Goal: Information Seeking & Learning: Check status

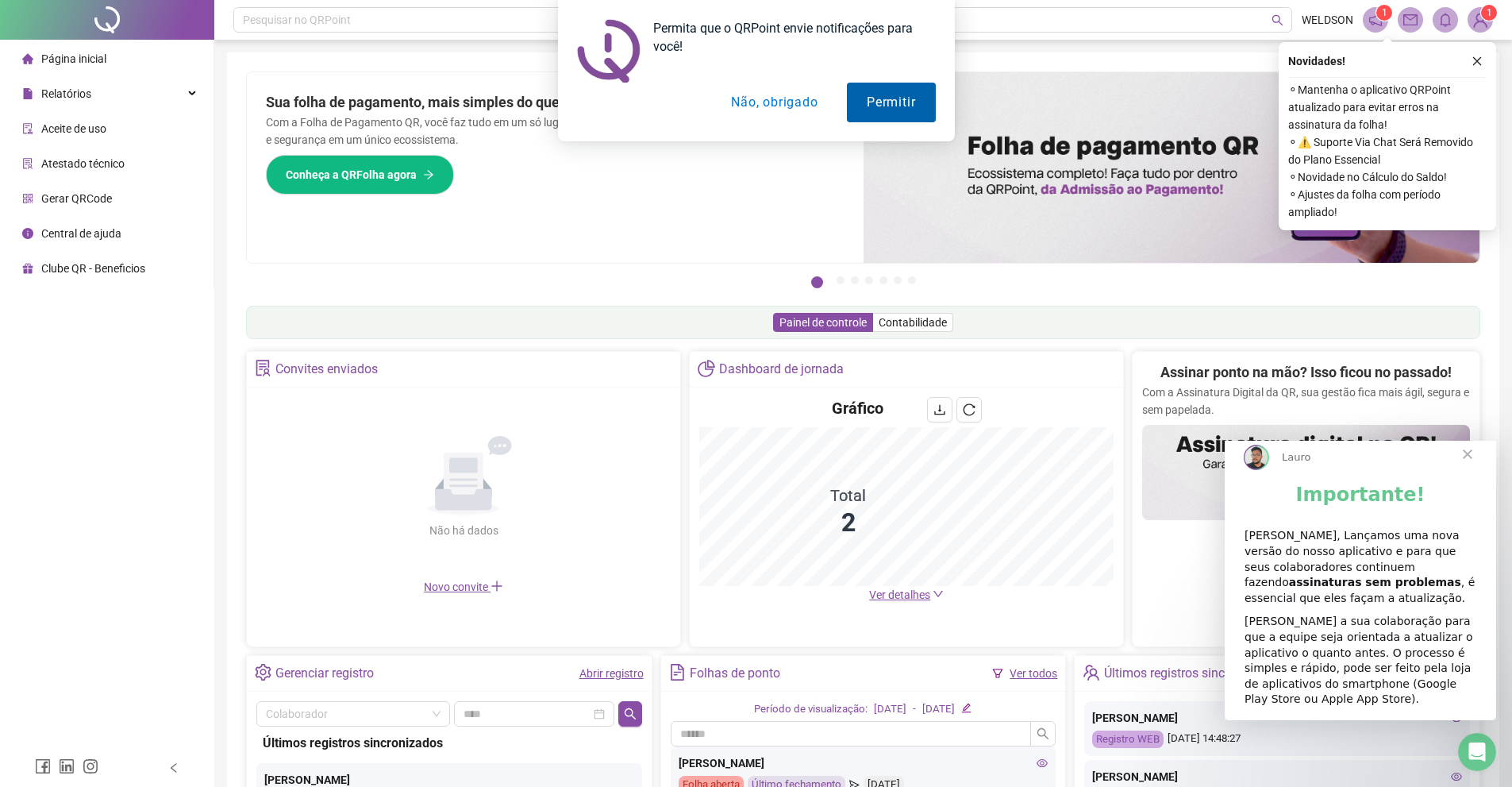
click at [869, 96] on button "Permitir" at bounding box center [890, 102] width 88 height 39
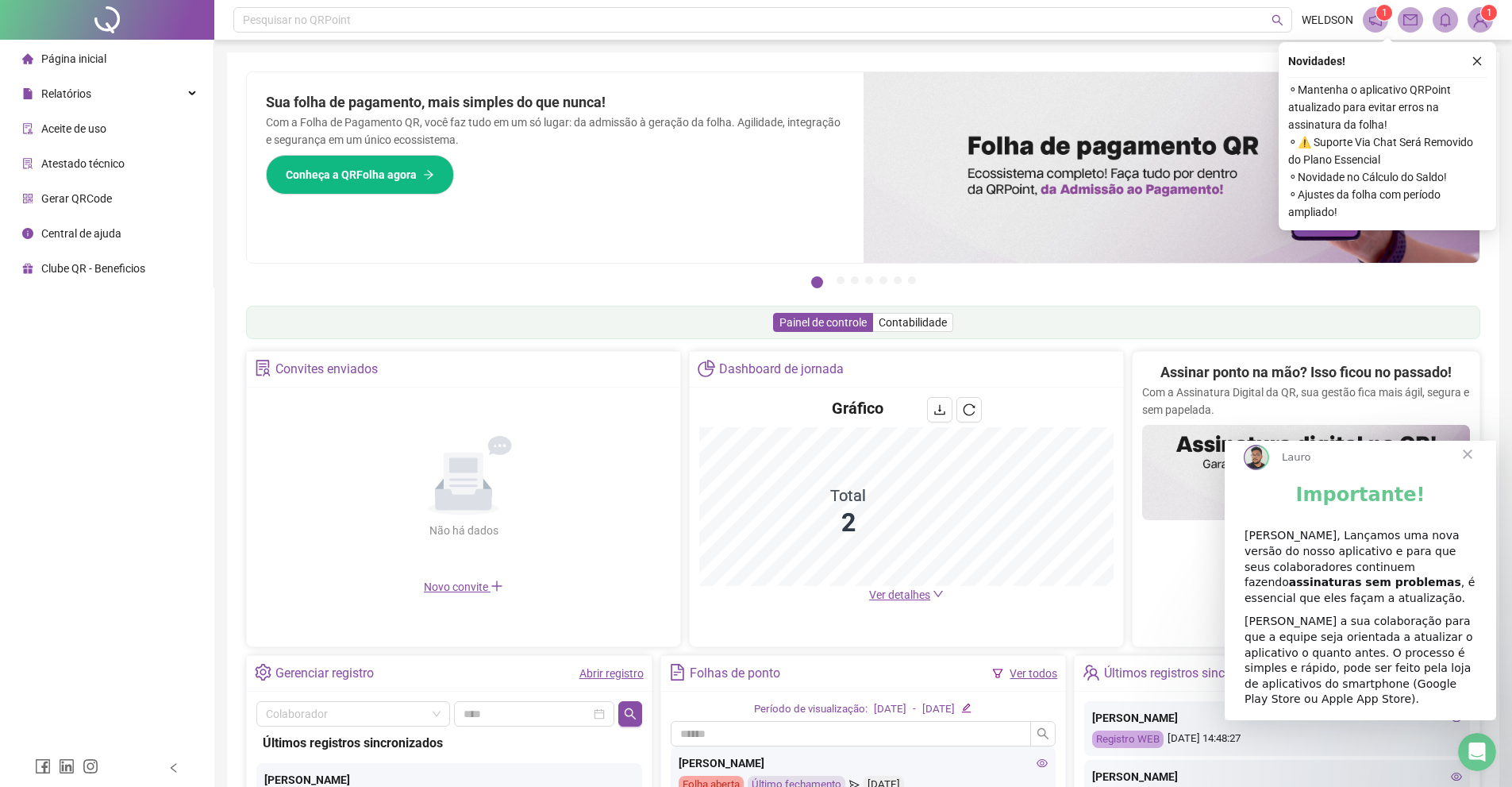
click at [761, 330] on div "Painel de controle Contabilidade" at bounding box center [863, 322] width 1234 height 33
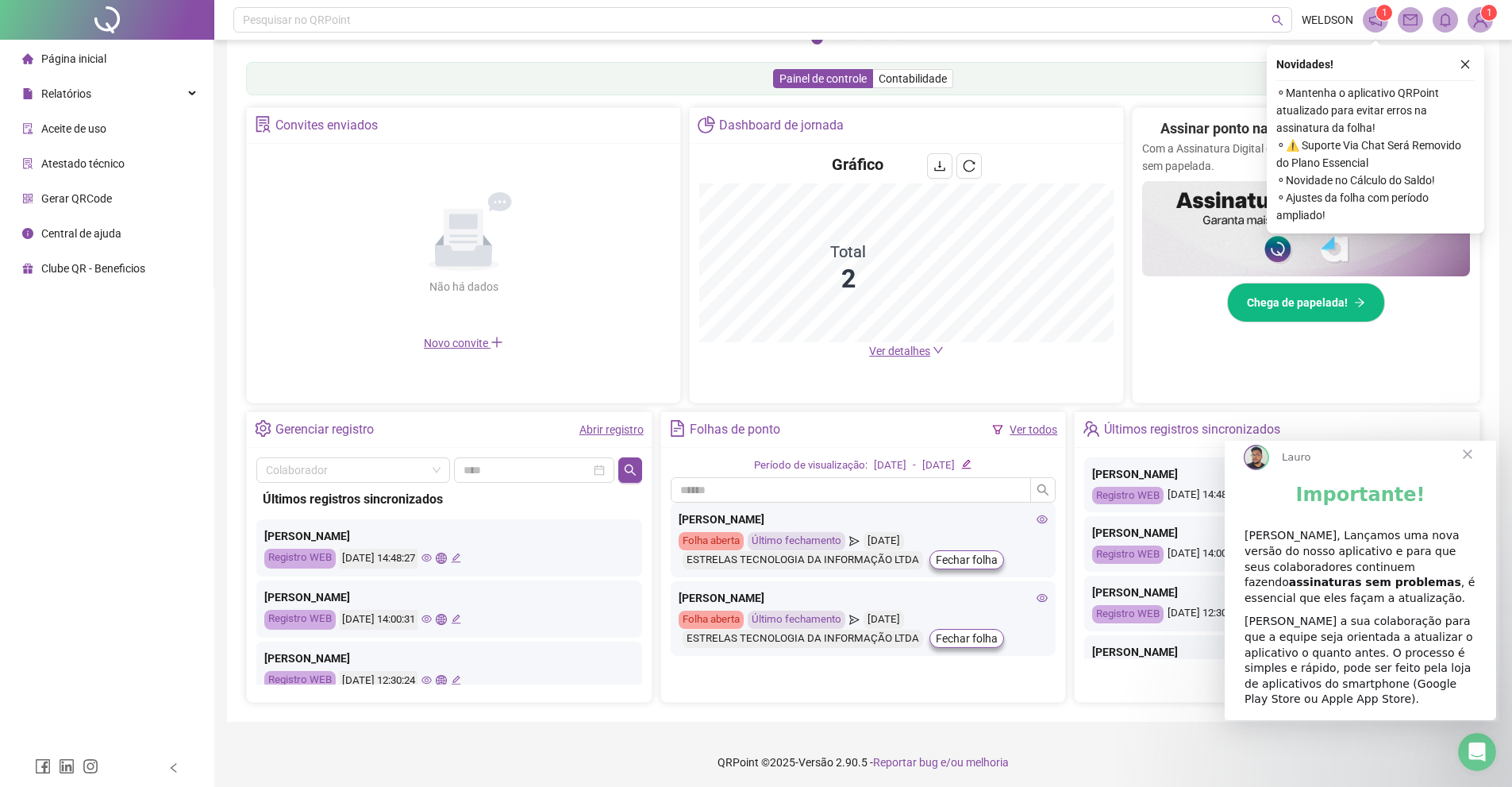
scroll to position [247, 0]
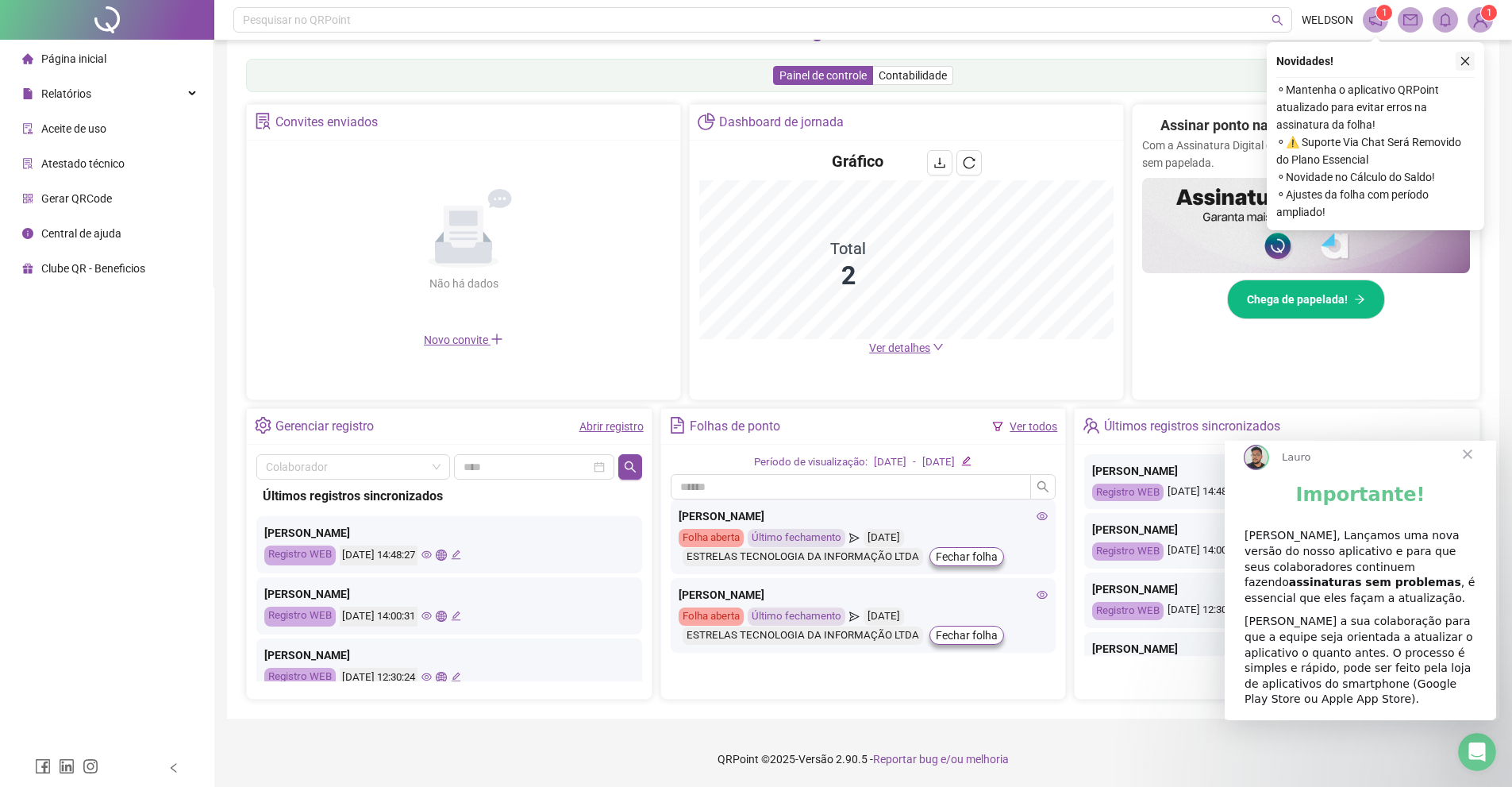
click at [1464, 62] on icon "close" at bounding box center [1465, 62] width 9 height 9
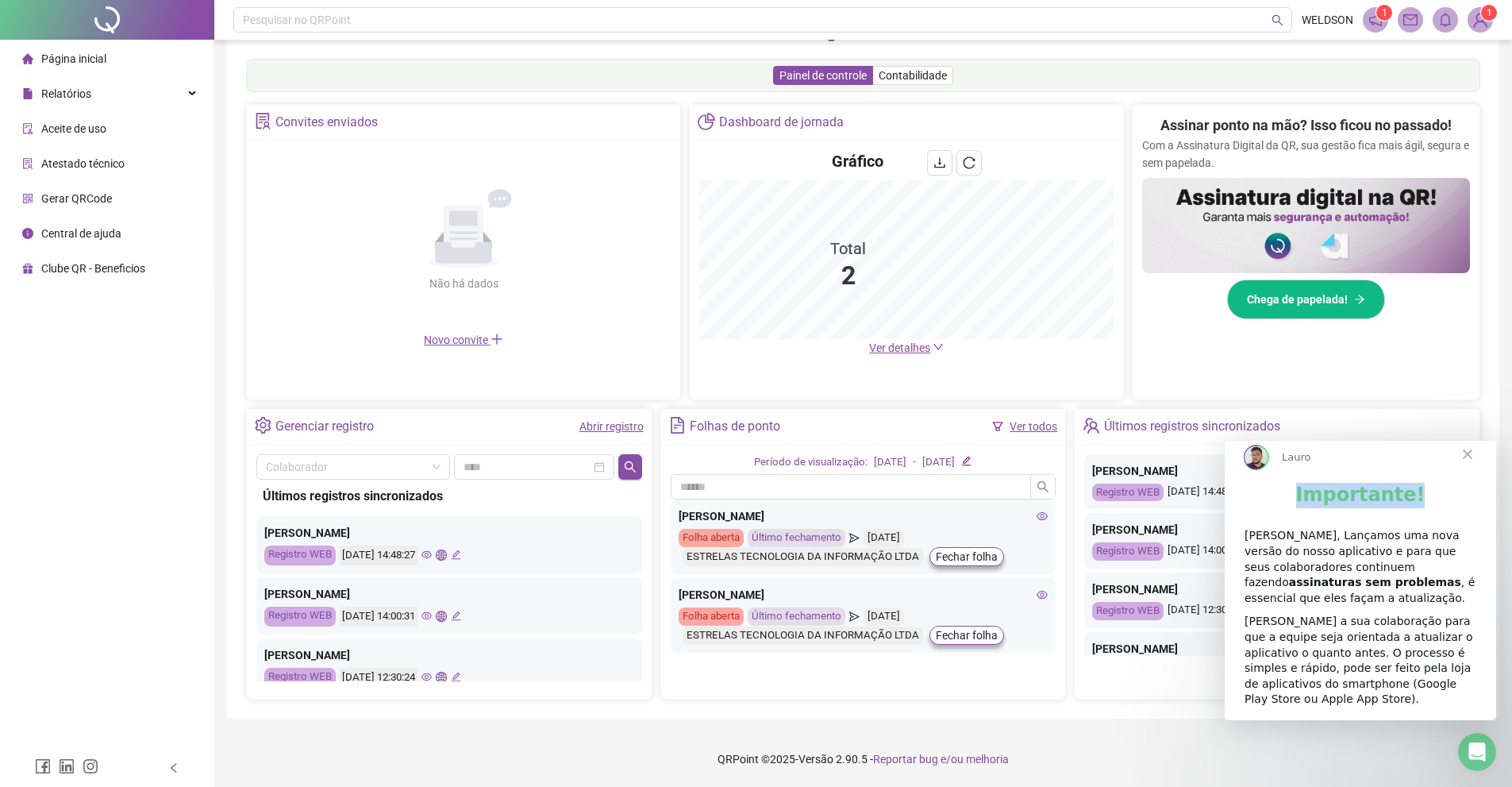
drag, startPoint x: 1467, startPoint y: 474, endPoint x: 1455, endPoint y: 513, distance: 40.8
click at [1455, 513] on div "Lauro Importante! [PERSON_NAME], Lançamos uma nova versão do nosso aplicativo e…" at bounding box center [1361, 572] width 272 height 295
click at [903, 352] on span "Ver detalhes" at bounding box center [900, 348] width 62 height 13
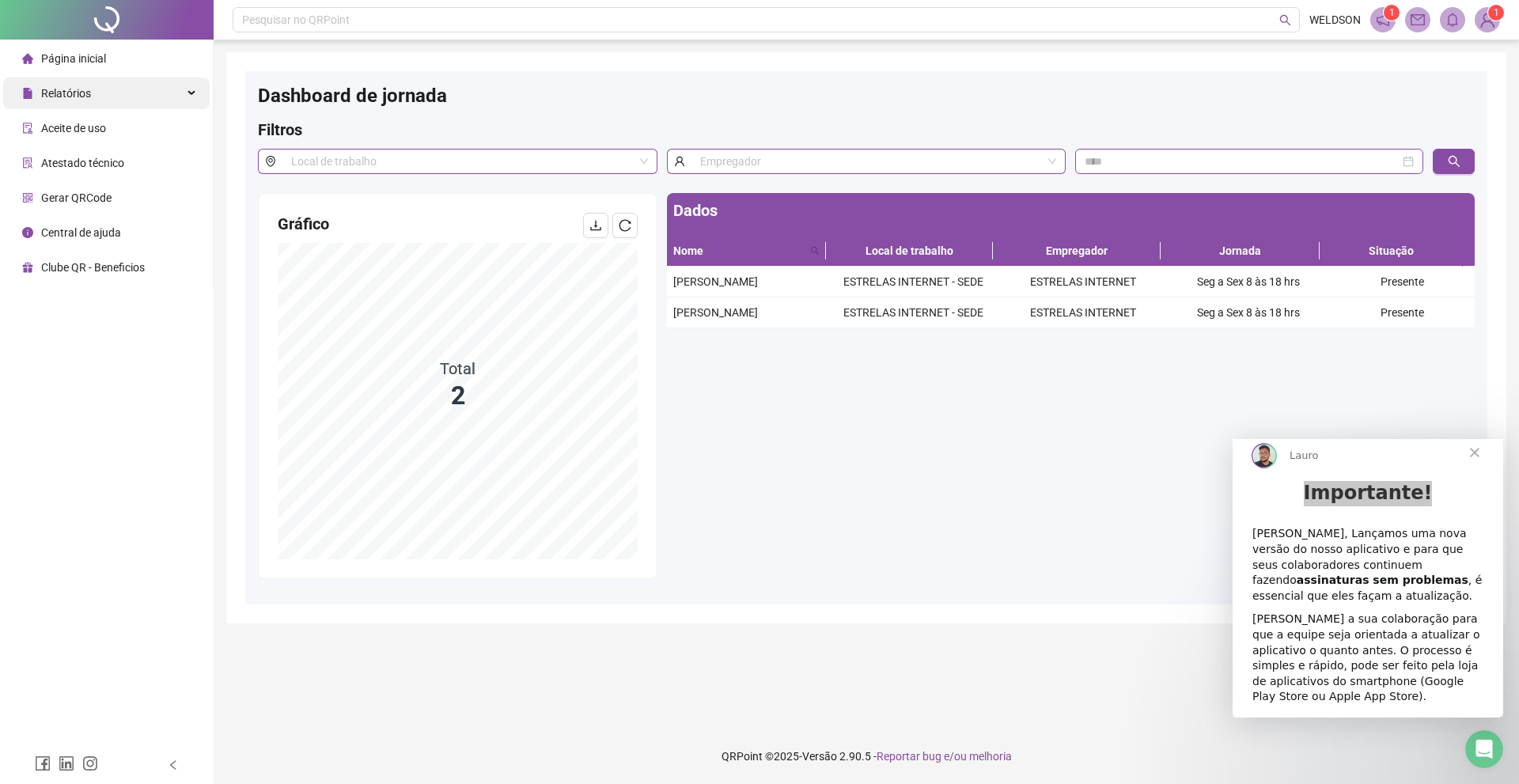
click at [79, 91] on span "Relatórios" at bounding box center [66, 93] width 49 height 13
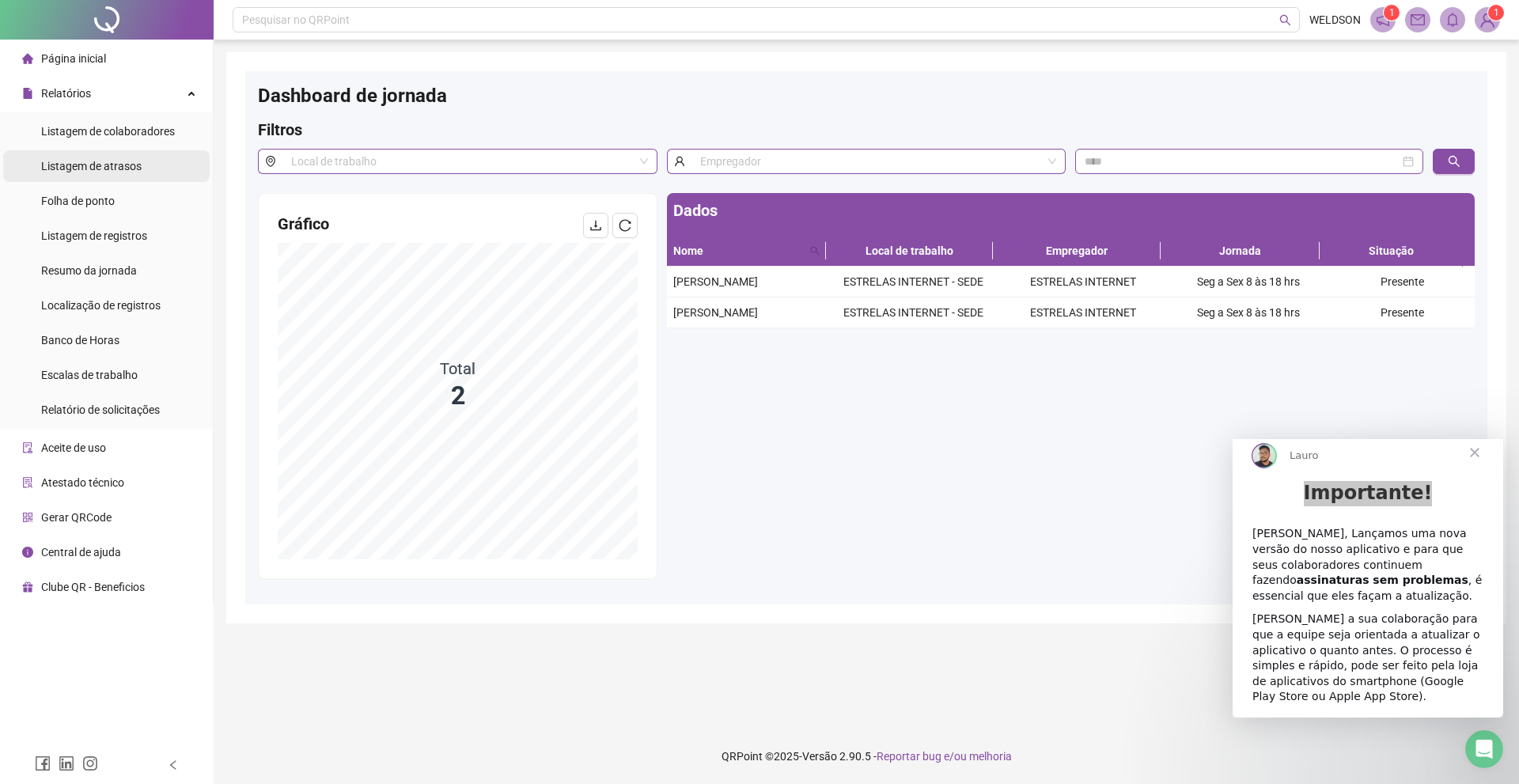
click at [122, 172] on span "Listagem de atrasos" at bounding box center [92, 166] width 101 height 13
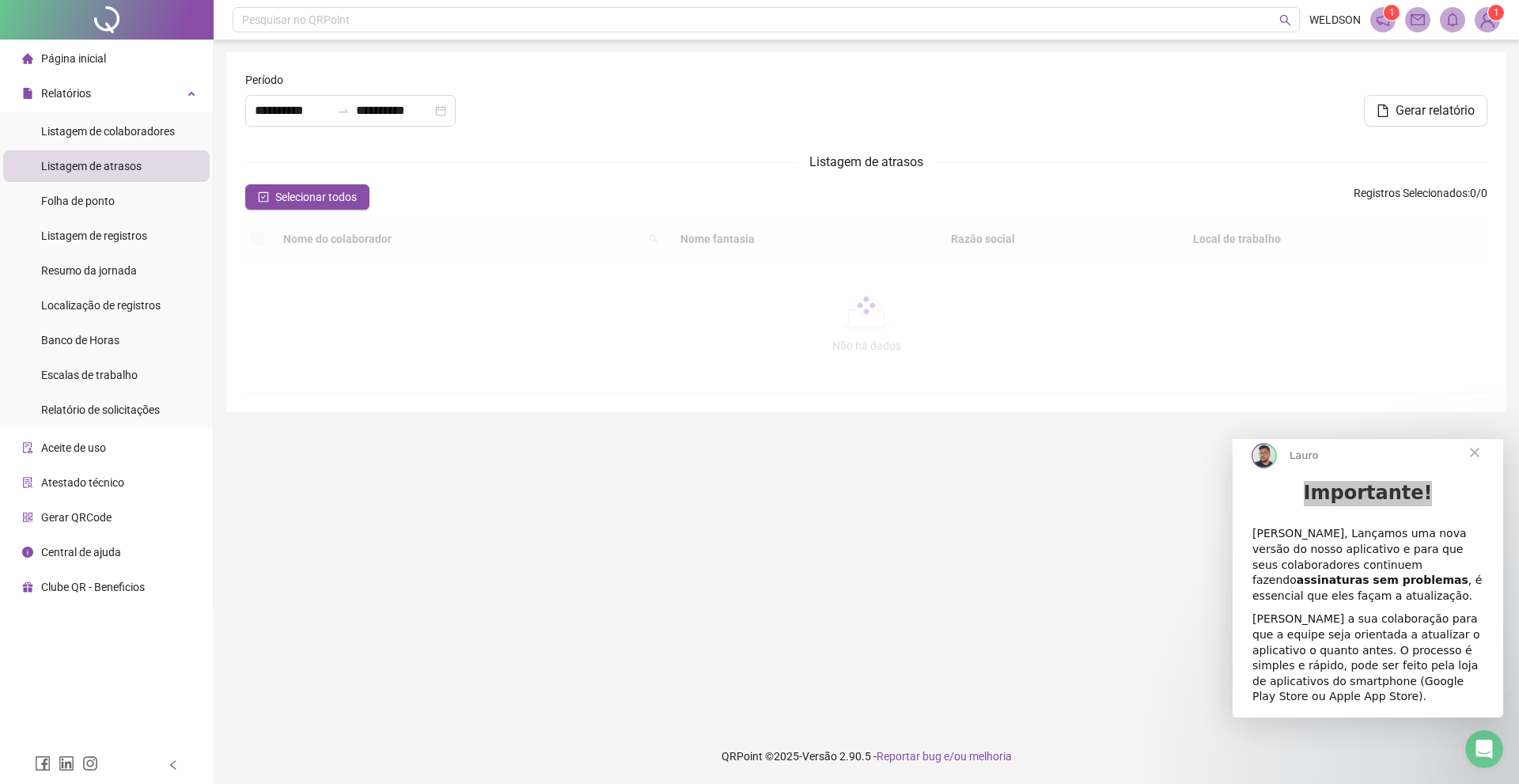
type input "**********"
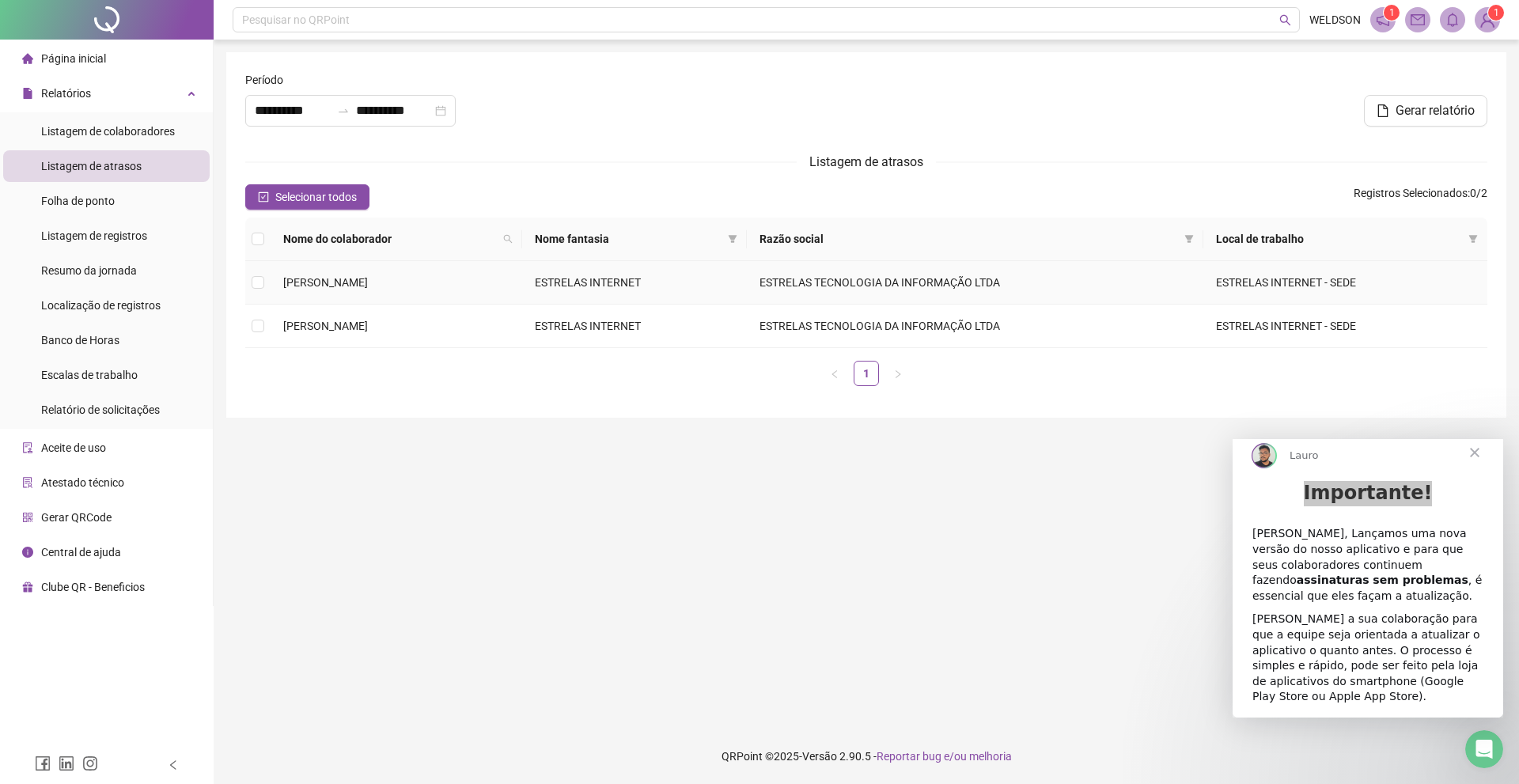
click at [522, 290] on td "[PERSON_NAME]" at bounding box center [396, 283] width 252 height 44
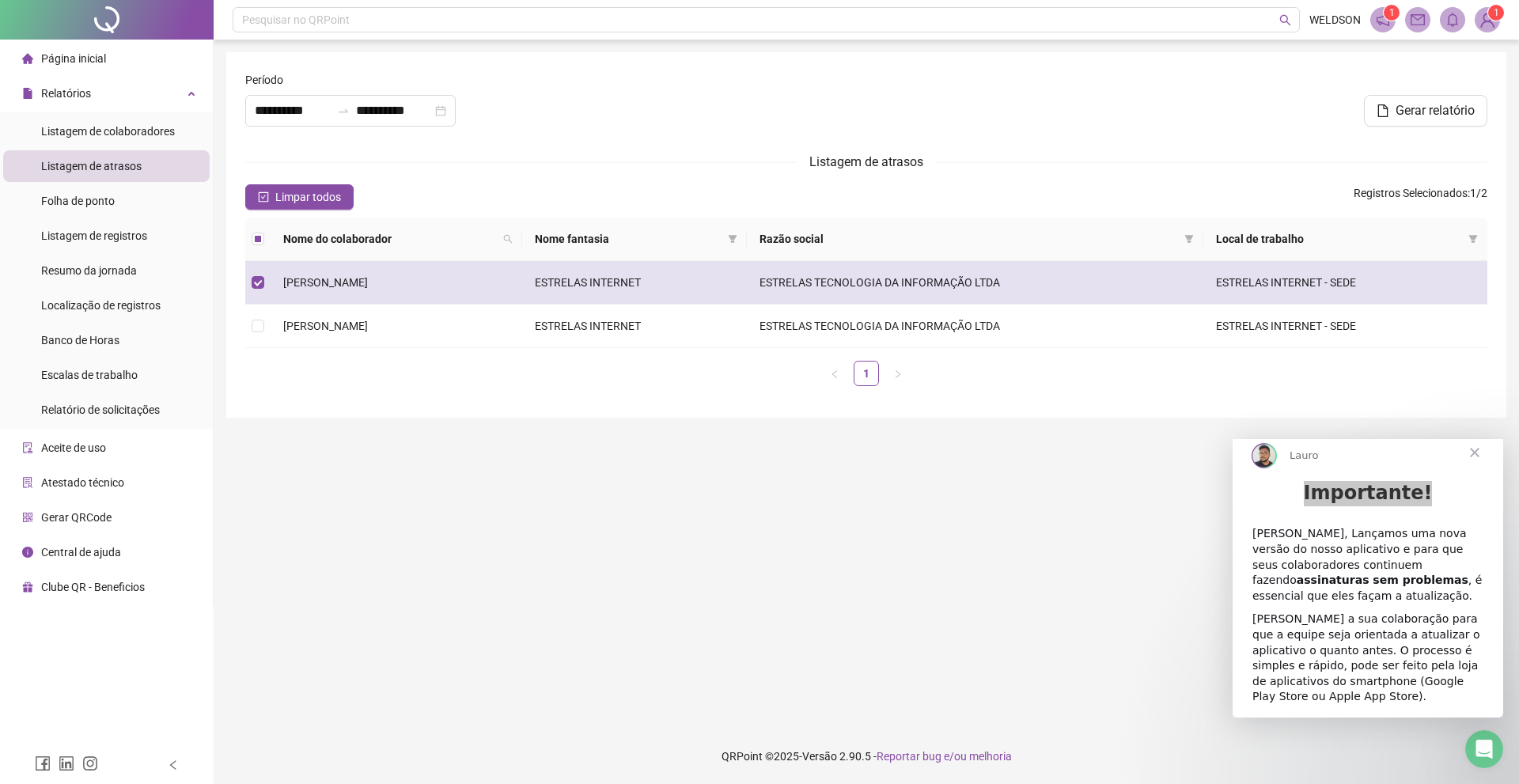
click at [476, 290] on td "[PERSON_NAME]" at bounding box center [396, 283] width 252 height 44
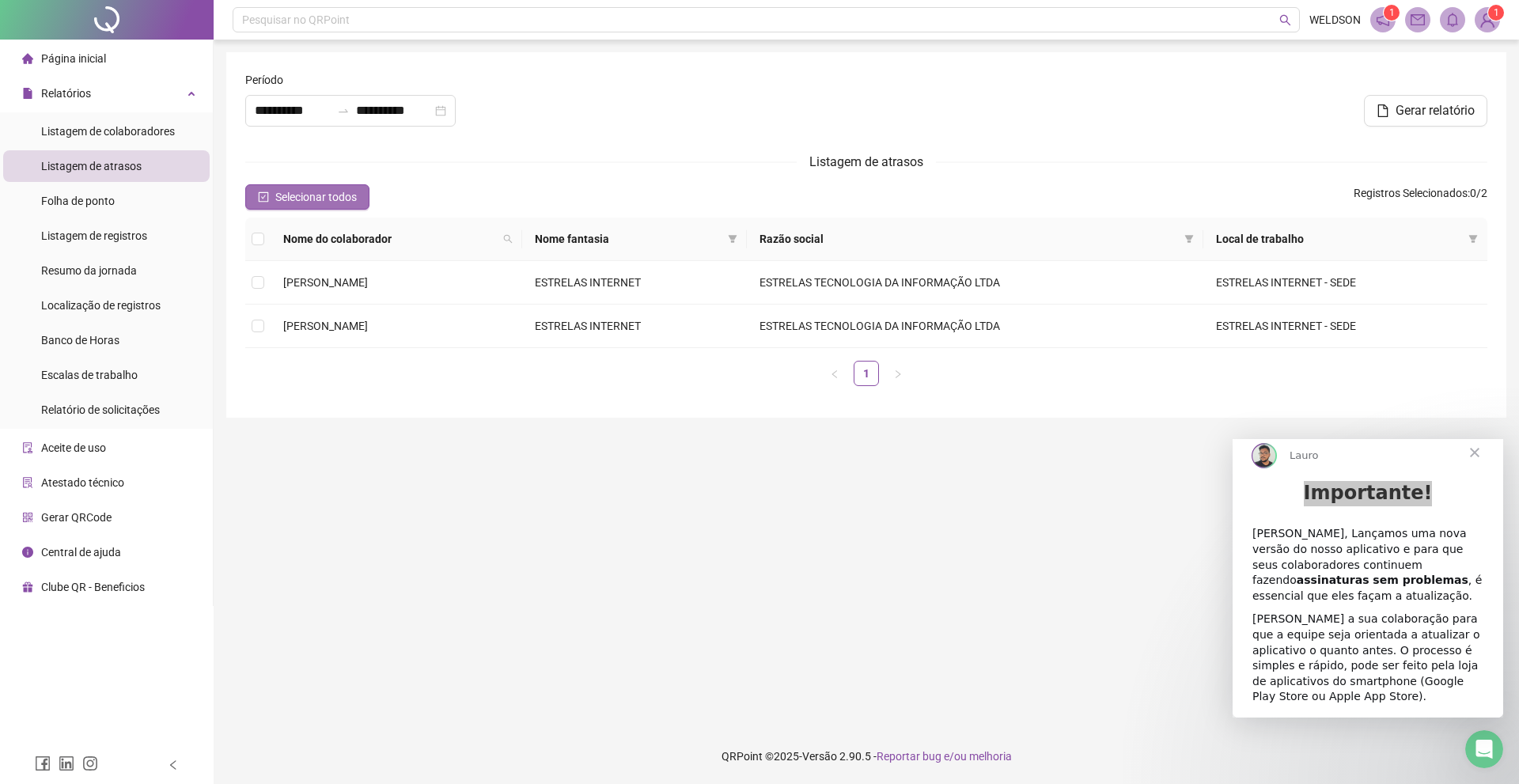
click at [324, 207] on button "Selecionar todos" at bounding box center [307, 197] width 124 height 26
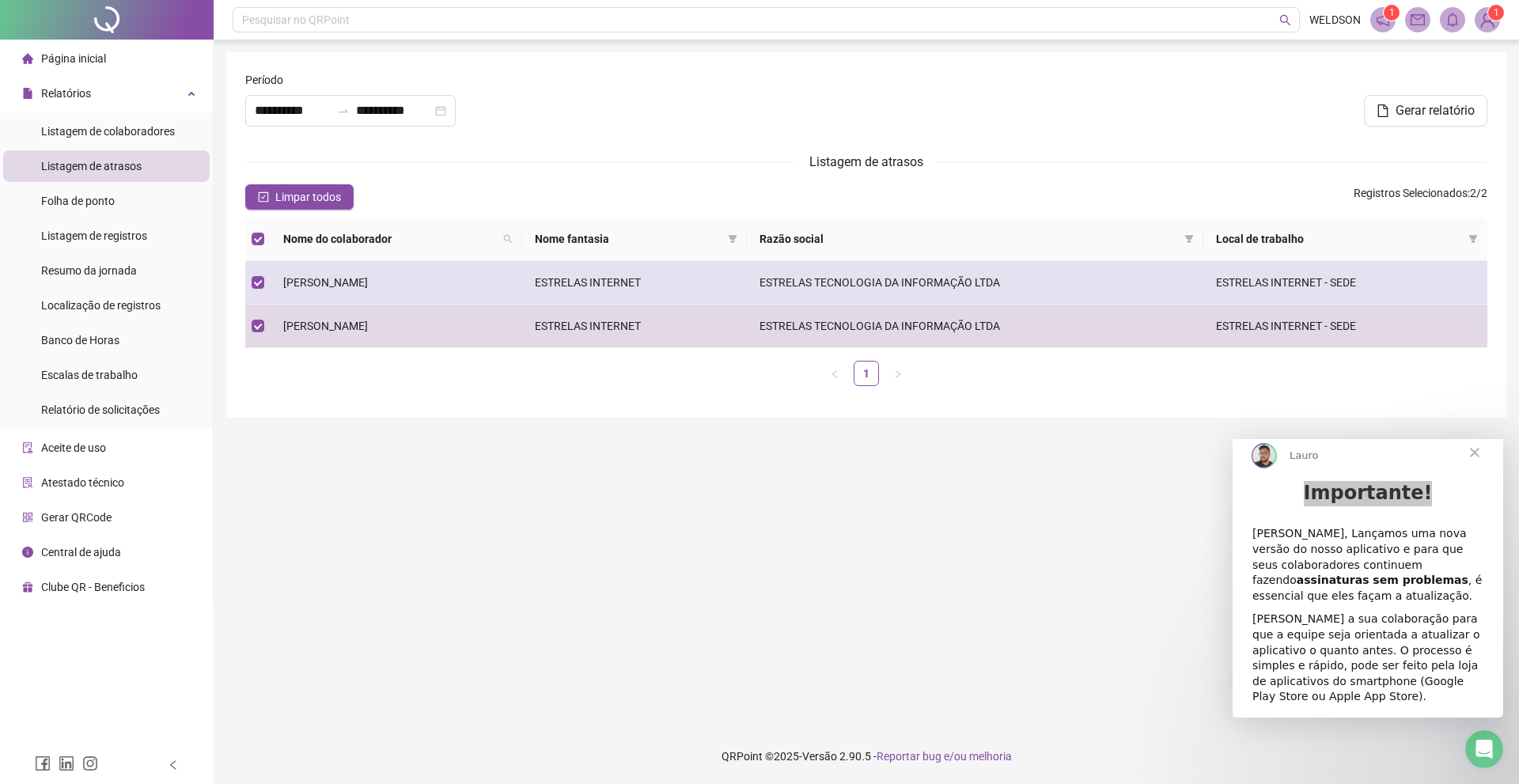
click at [891, 285] on td "ESTRELAS TECNOLOGIA DA INFORMAÇÃO LTDA" at bounding box center [975, 283] width 457 height 44
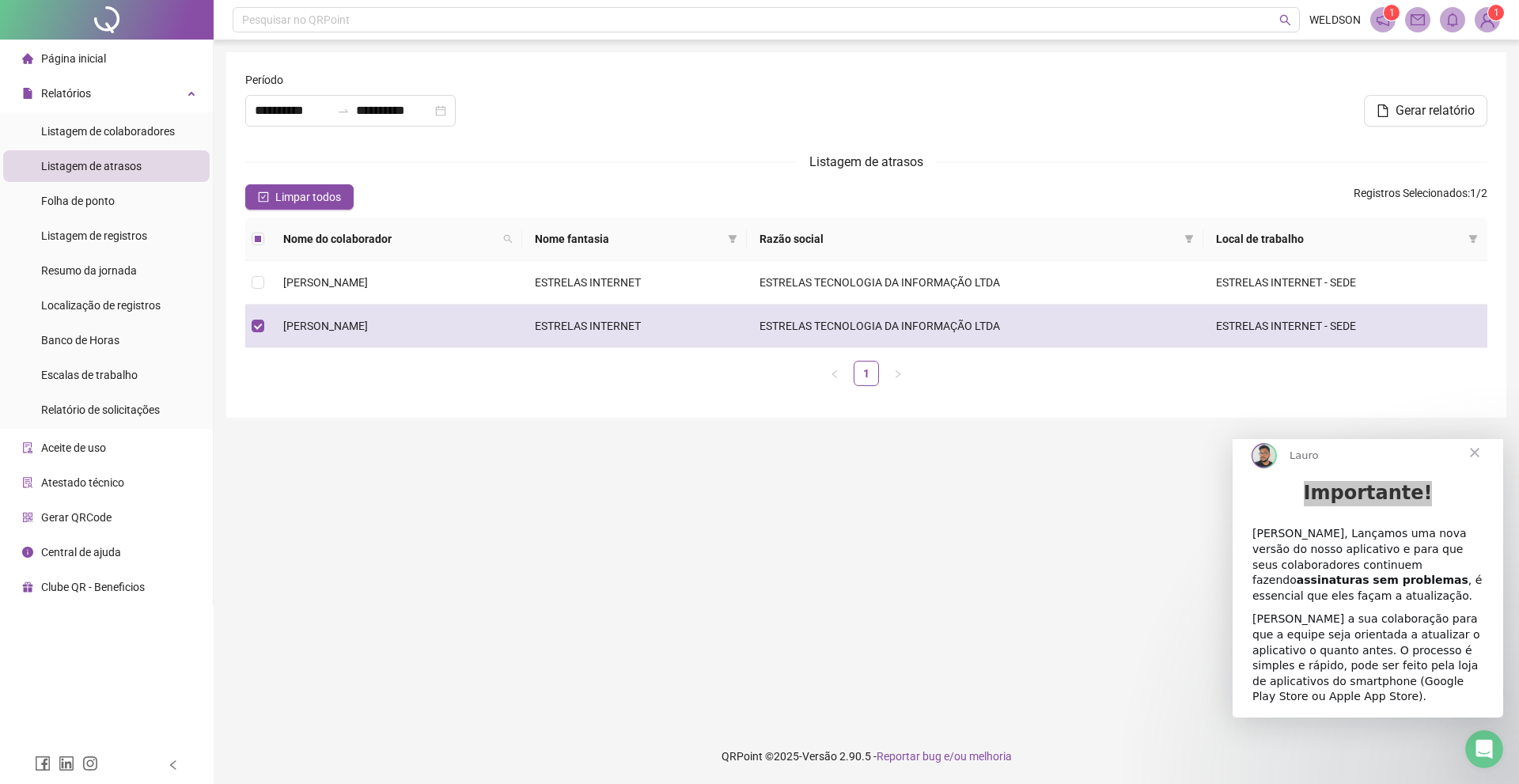
click at [855, 323] on td "ESTRELAS TECNOLOGIA DA INFORMAÇÃO LTDA" at bounding box center [975, 327] width 457 height 44
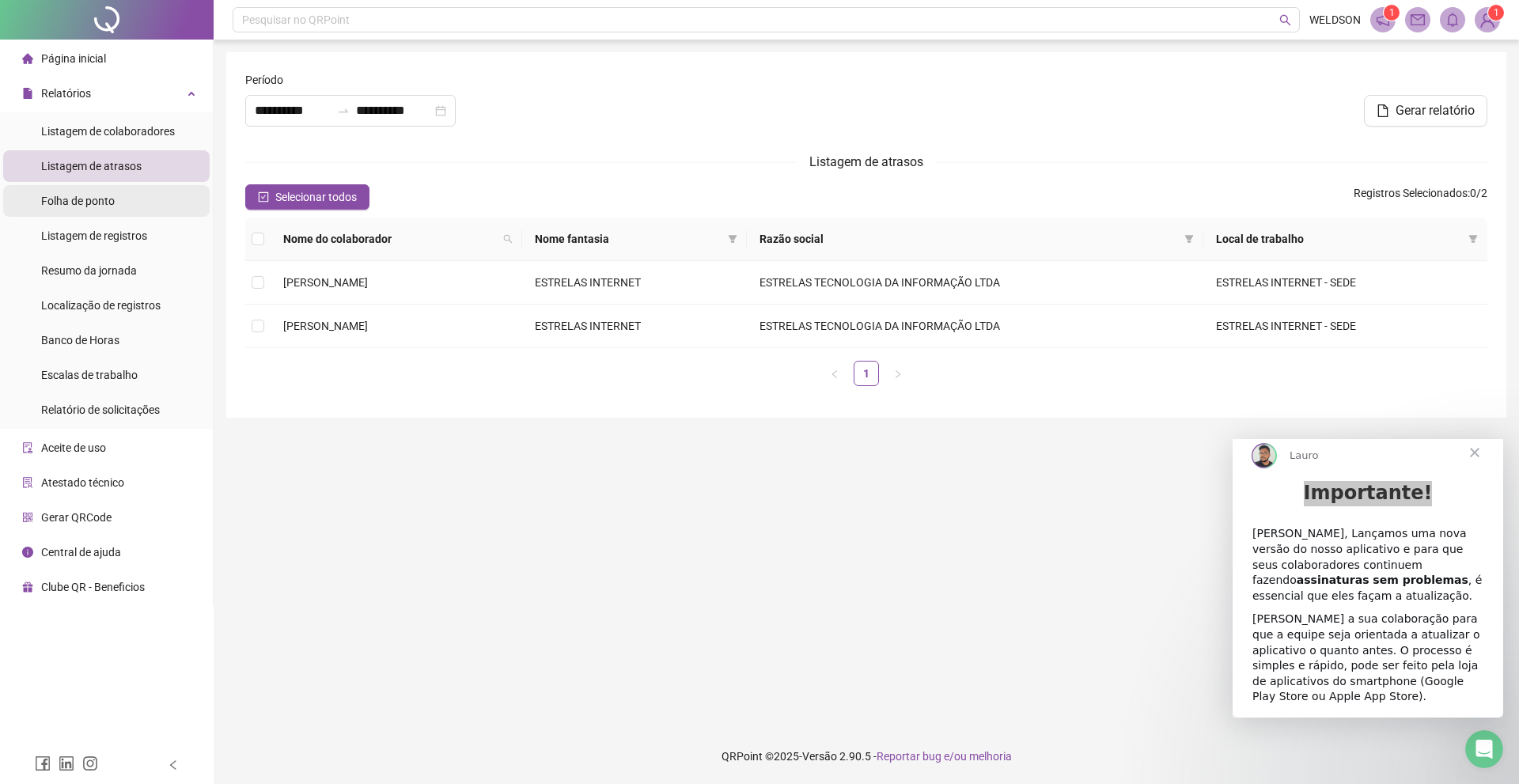
click at [95, 203] on span "Folha de ponto" at bounding box center [78, 201] width 73 height 13
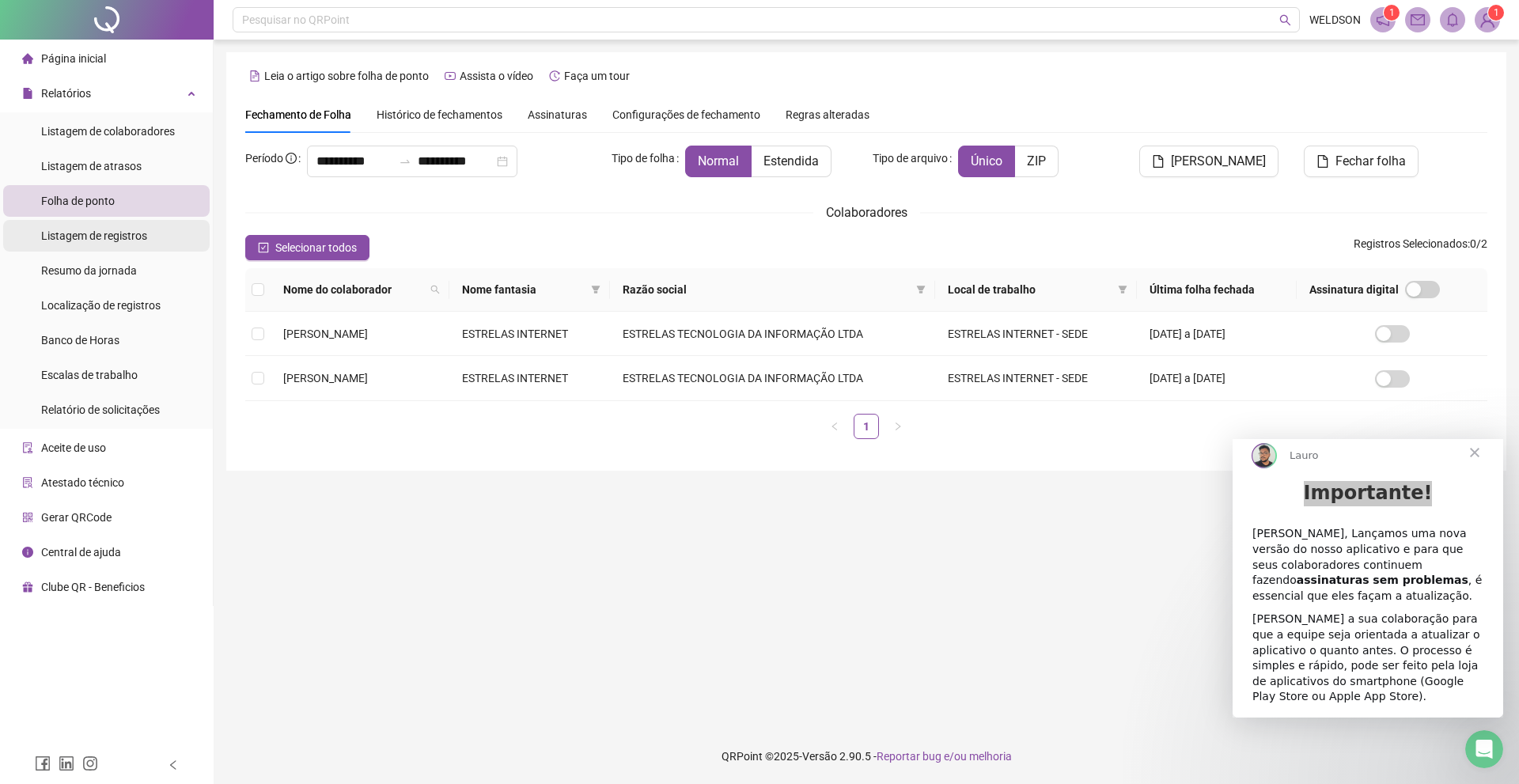
click at [99, 242] on span "Listagem de registros" at bounding box center [94, 236] width 106 height 13
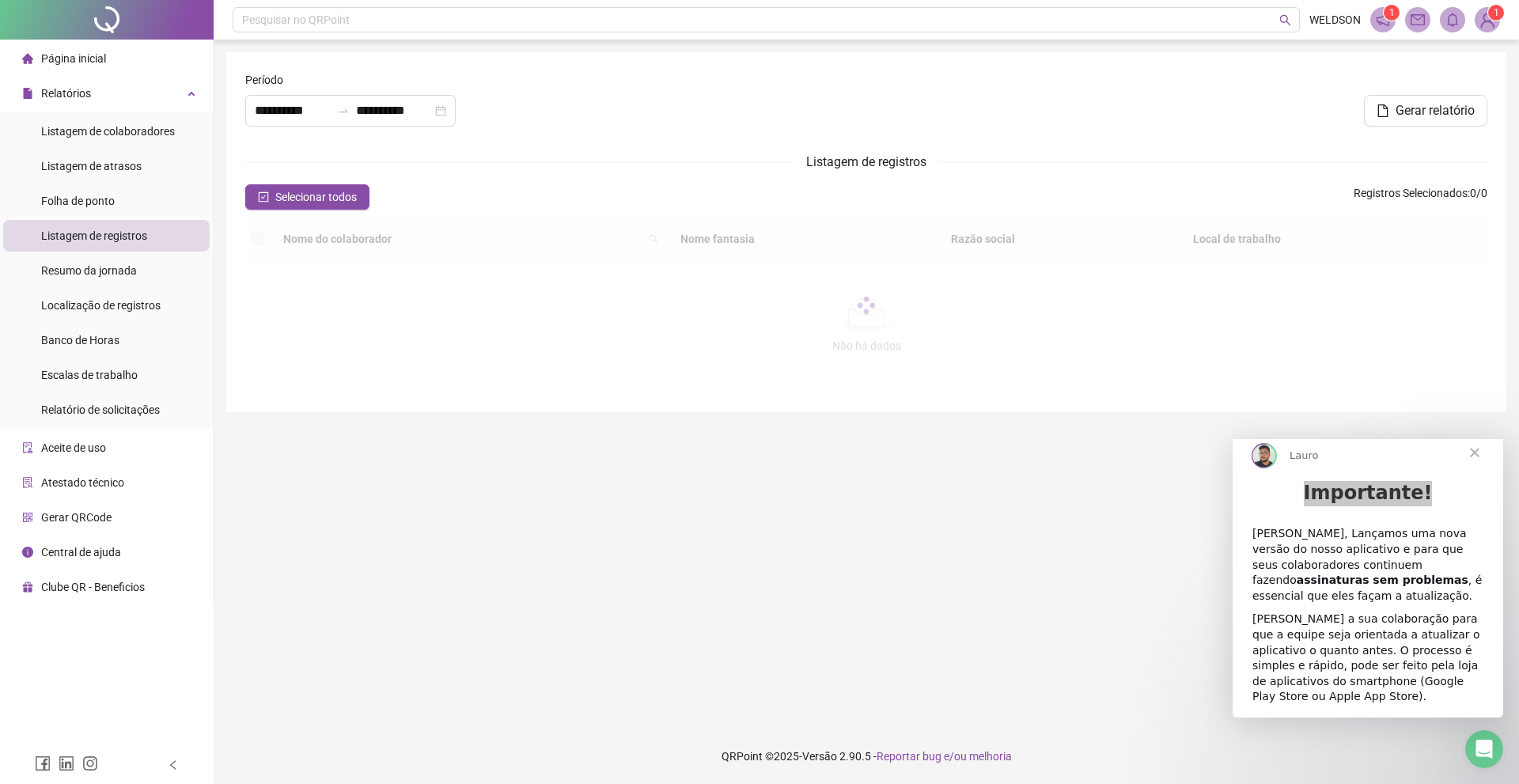
type input "**********"
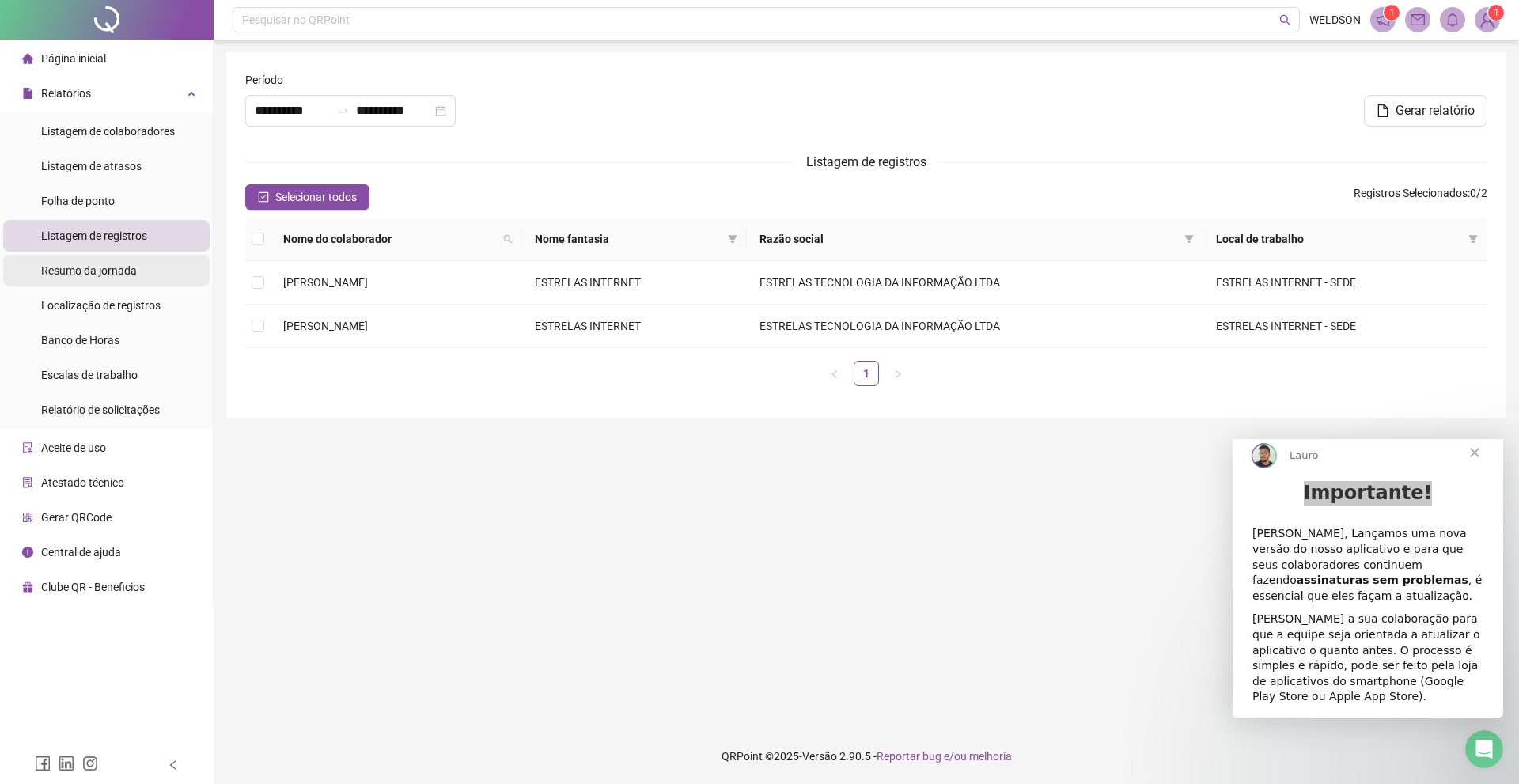
click at [112, 272] on span "Resumo da jornada" at bounding box center [89, 271] width 96 height 13
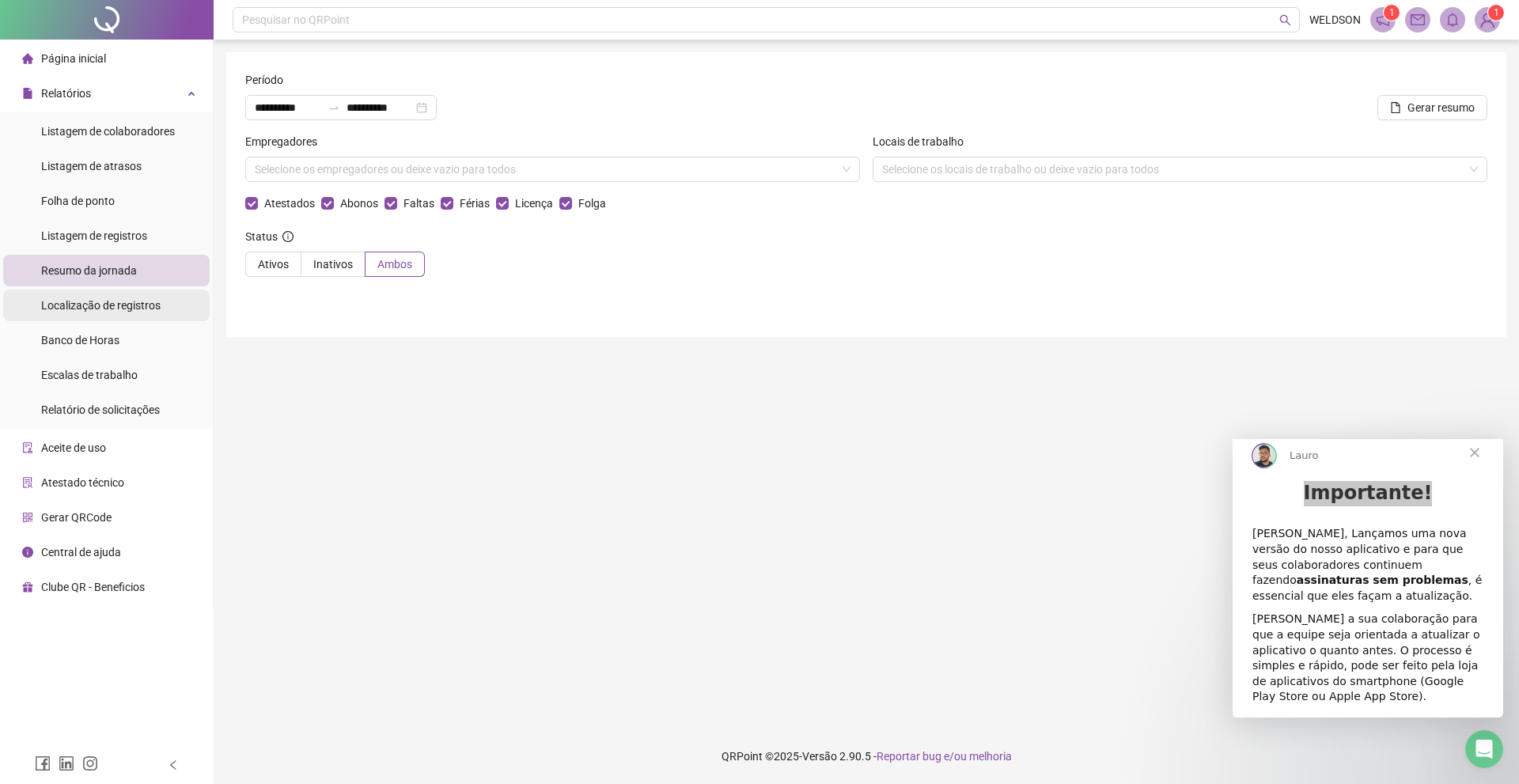
click at [127, 305] on span "Localização de registros" at bounding box center [101, 306] width 120 height 13
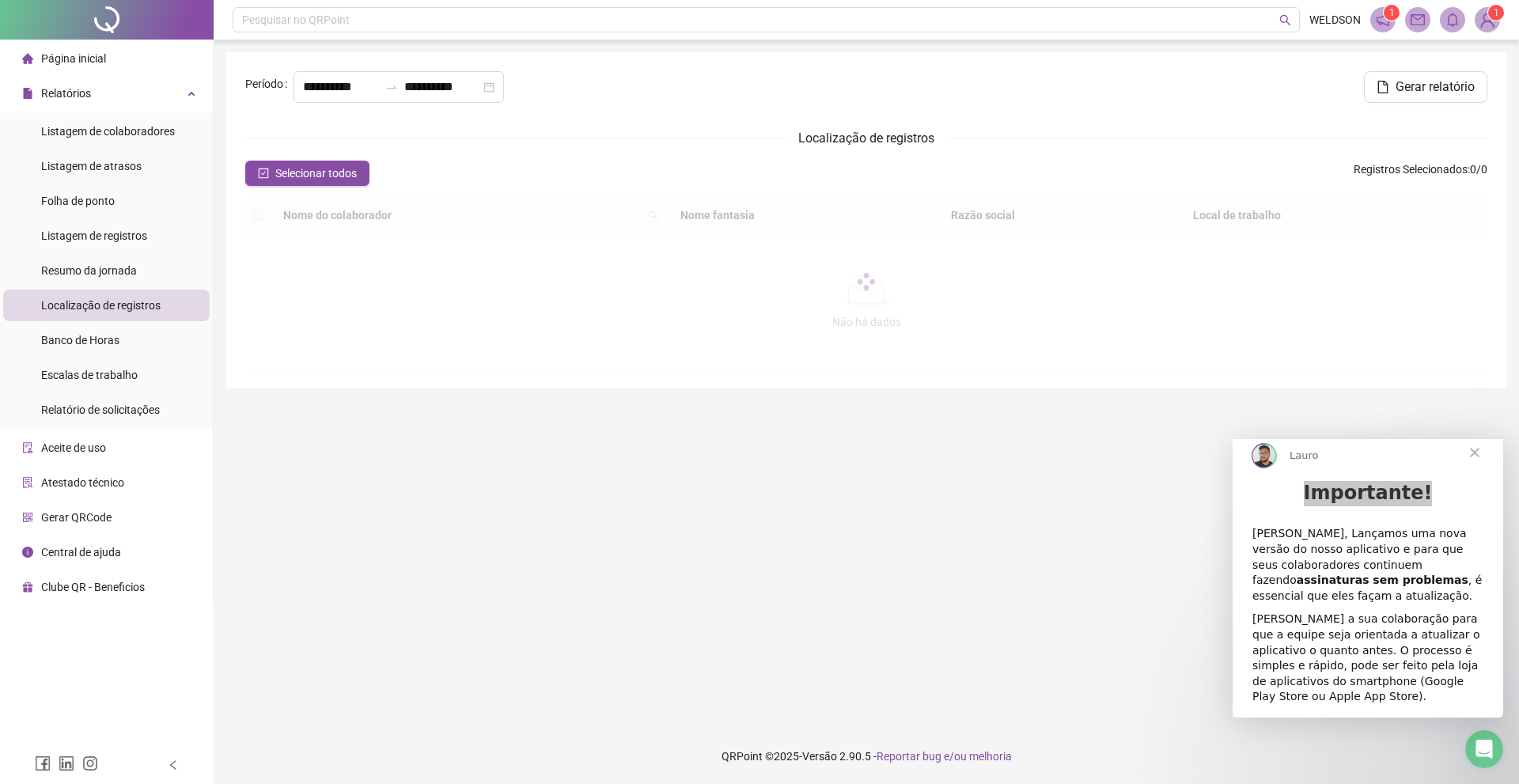
type input "**********"
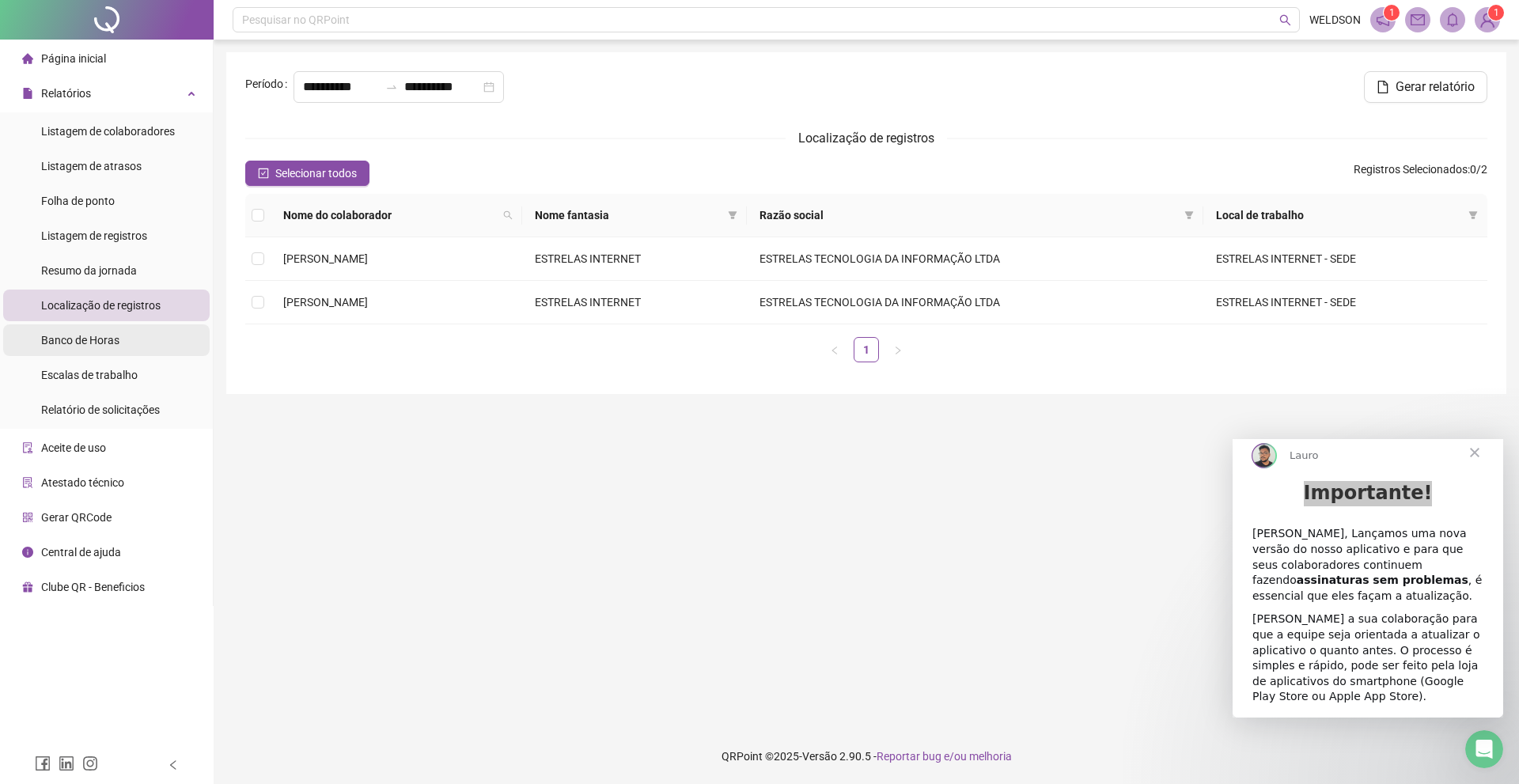
click at [125, 338] on li "Banco de Horas" at bounding box center [106, 339] width 207 height 32
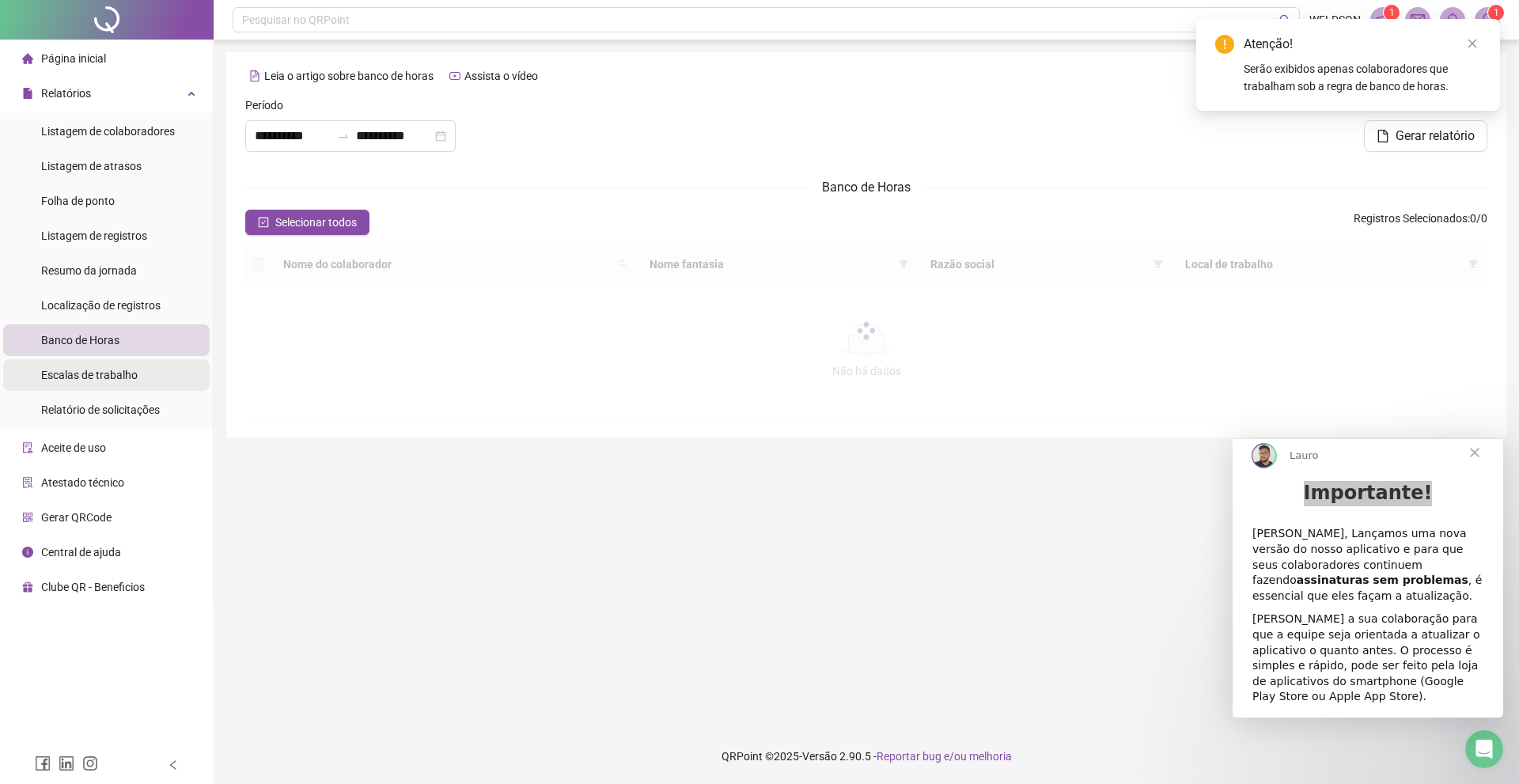
type input "**********"
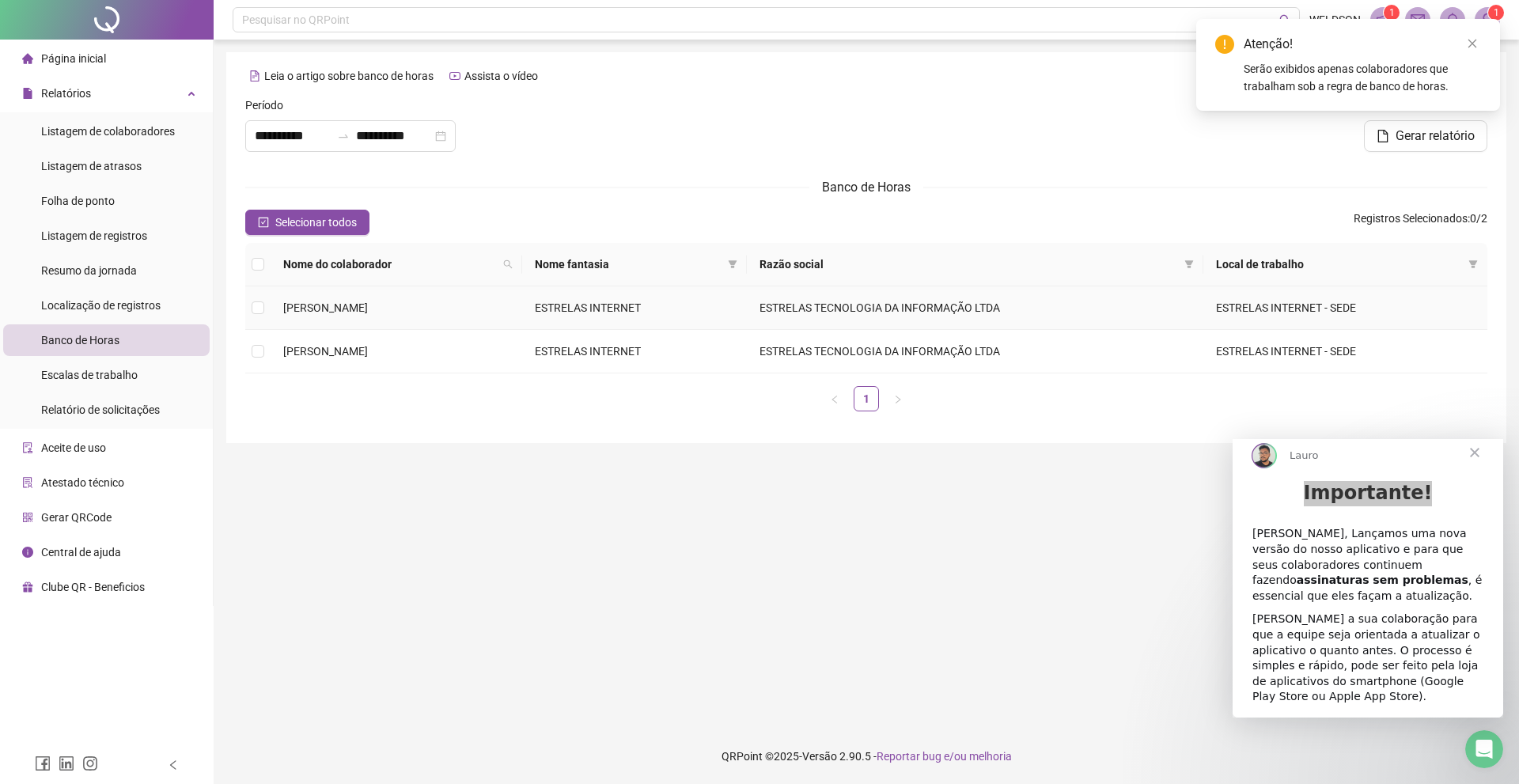
click at [748, 317] on td "ESTRELAS INTERNET" at bounding box center [635, 308] width 225 height 44
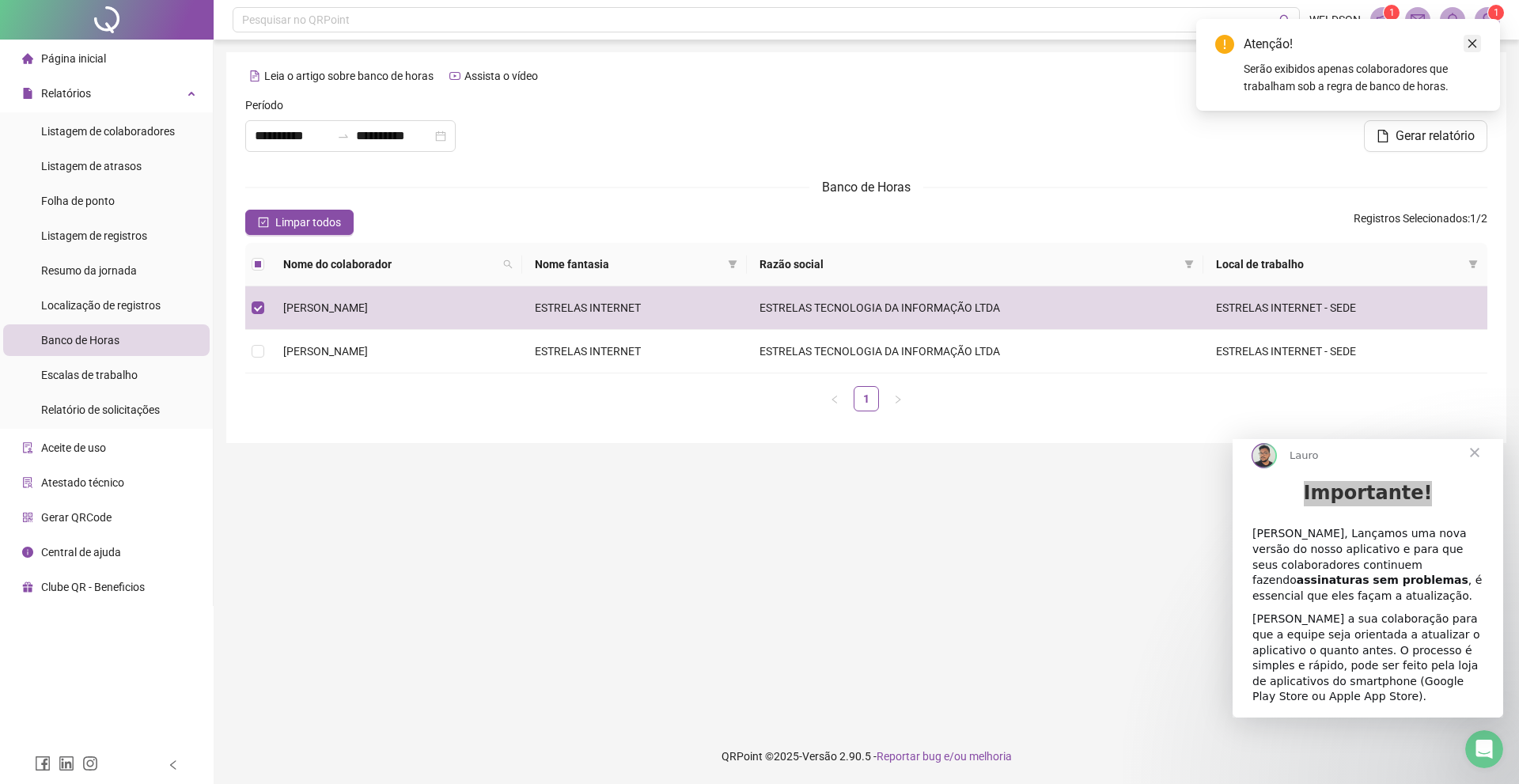
click at [1473, 44] on icon "close" at bounding box center [1472, 43] width 11 height 11
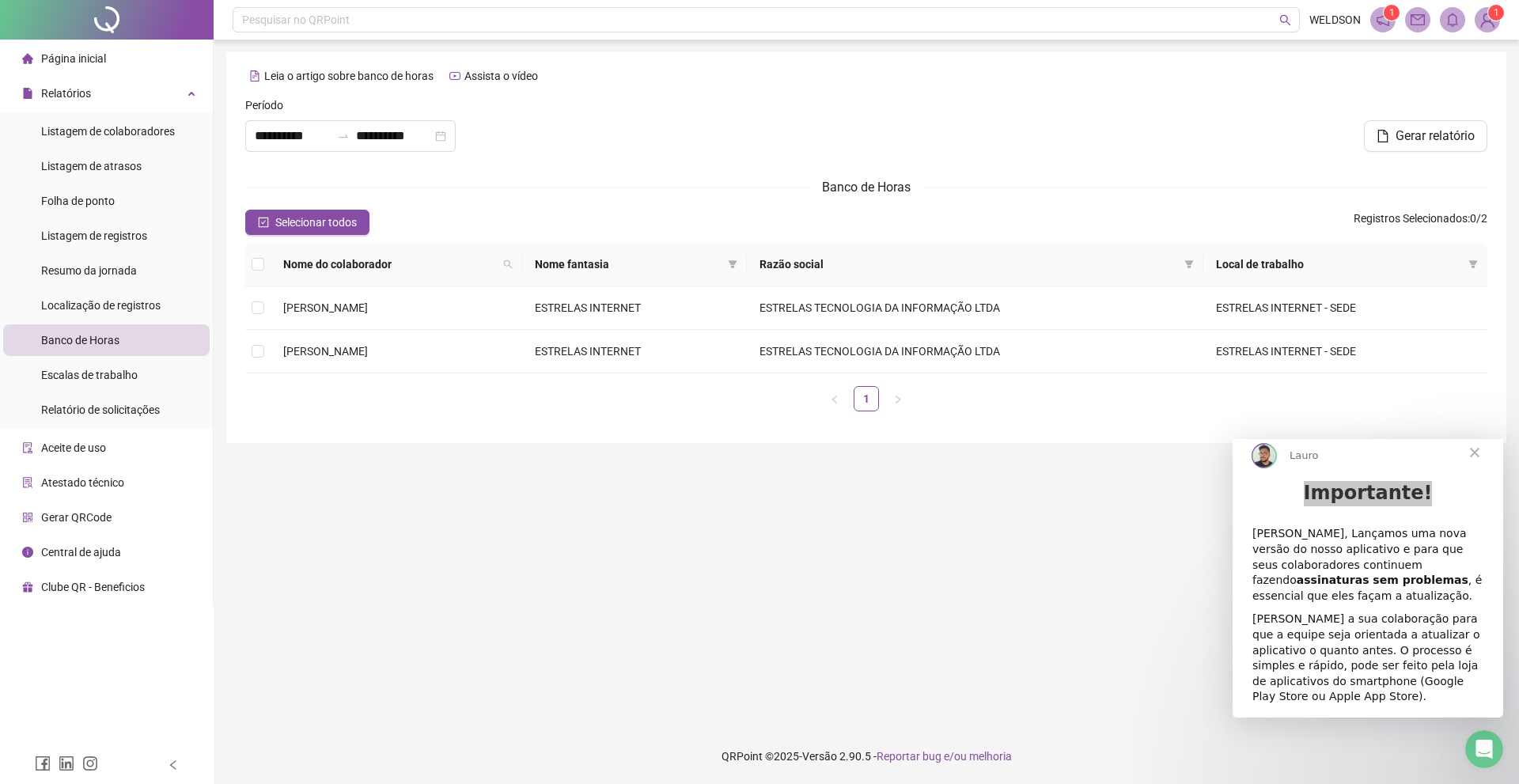
click at [96, 60] on span "Página inicial" at bounding box center [73, 59] width 65 height 13
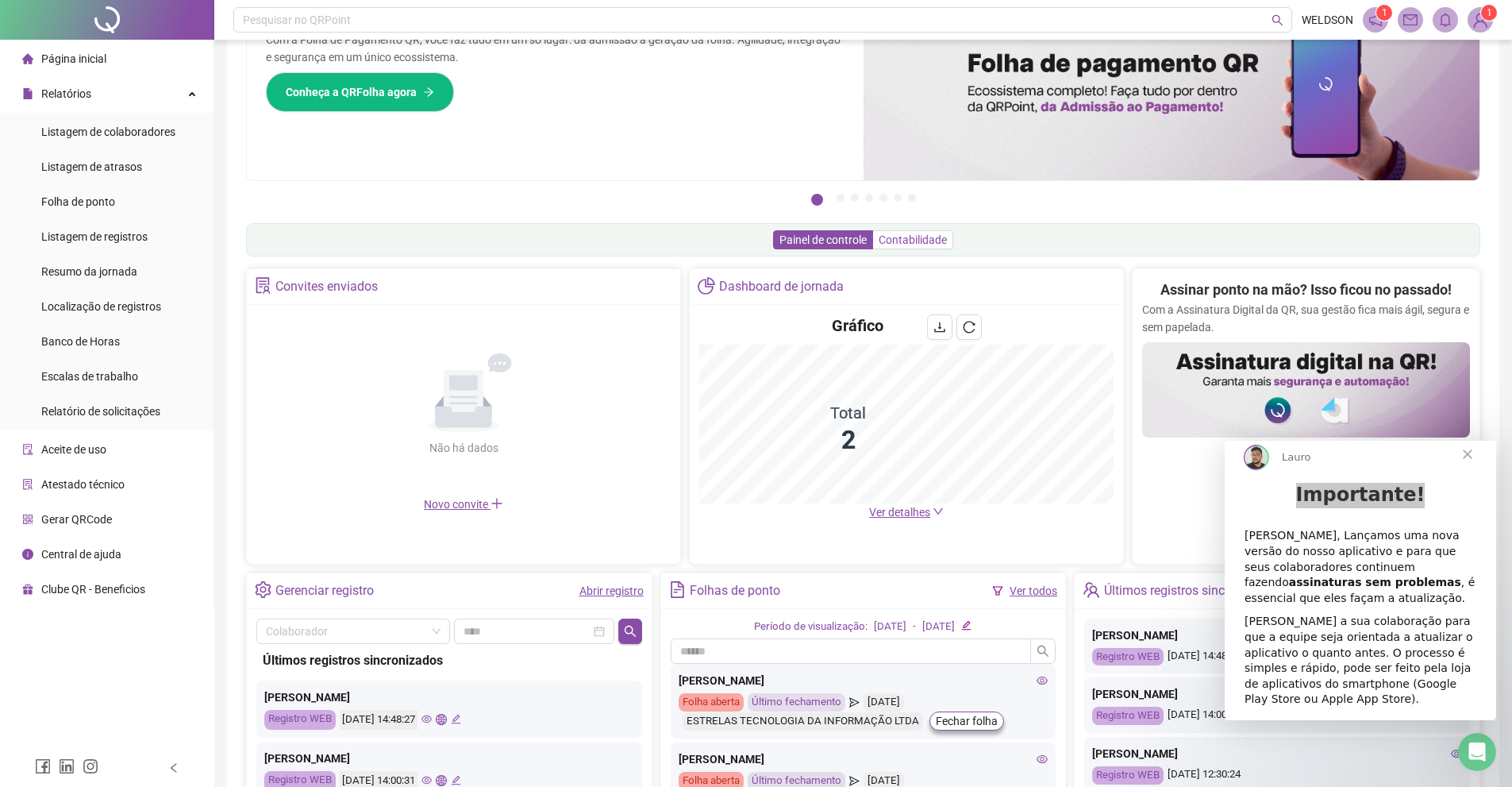
scroll to position [247, 0]
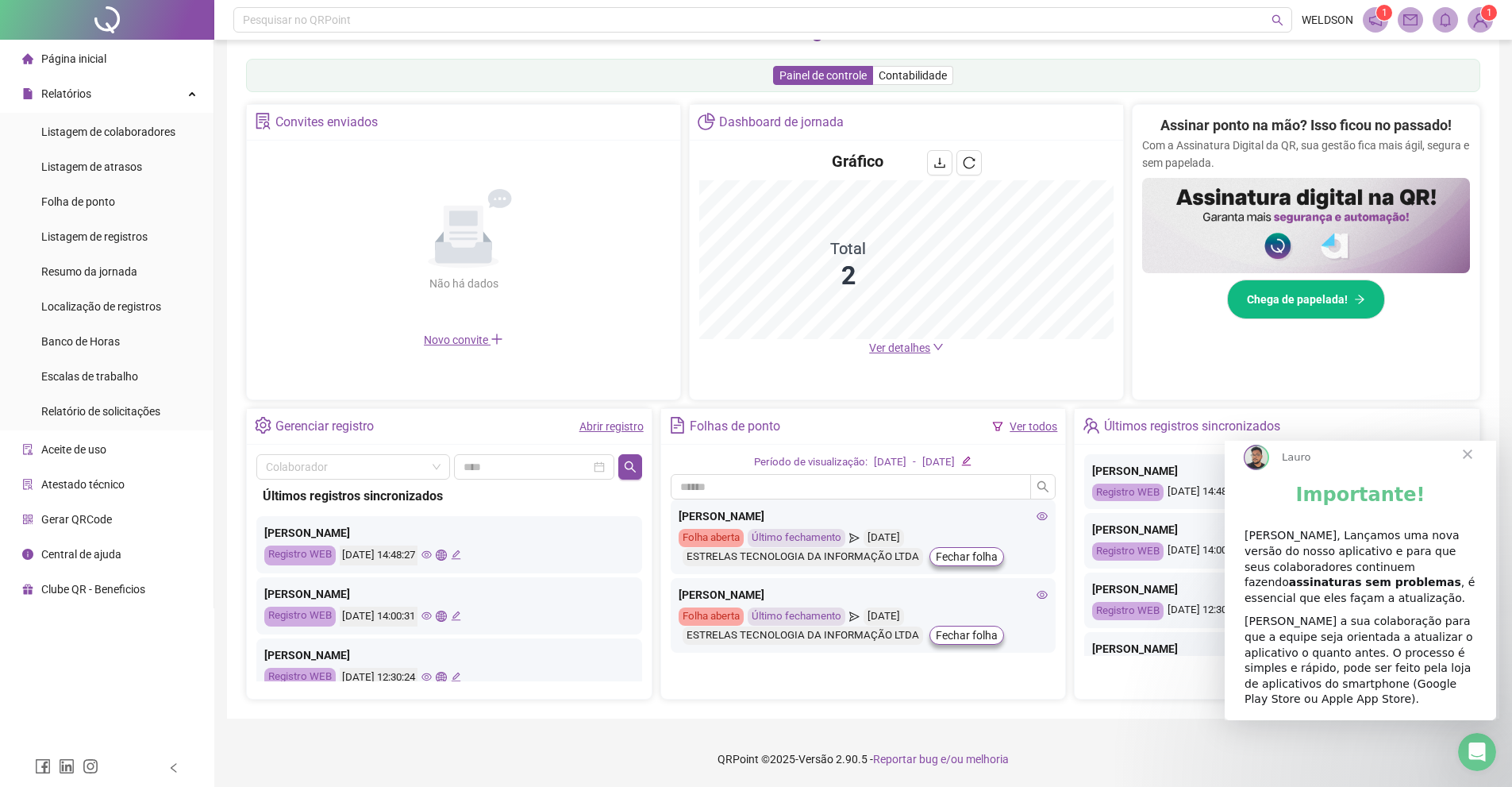
click at [1337, 555] on div "[PERSON_NAME], Lançamos uma nova versão do nosso aplicativo e para que seus col…" at bounding box center [1360, 567] width 231 height 78
click at [1466, 469] on span "Fechar" at bounding box center [1467, 454] width 57 height 57
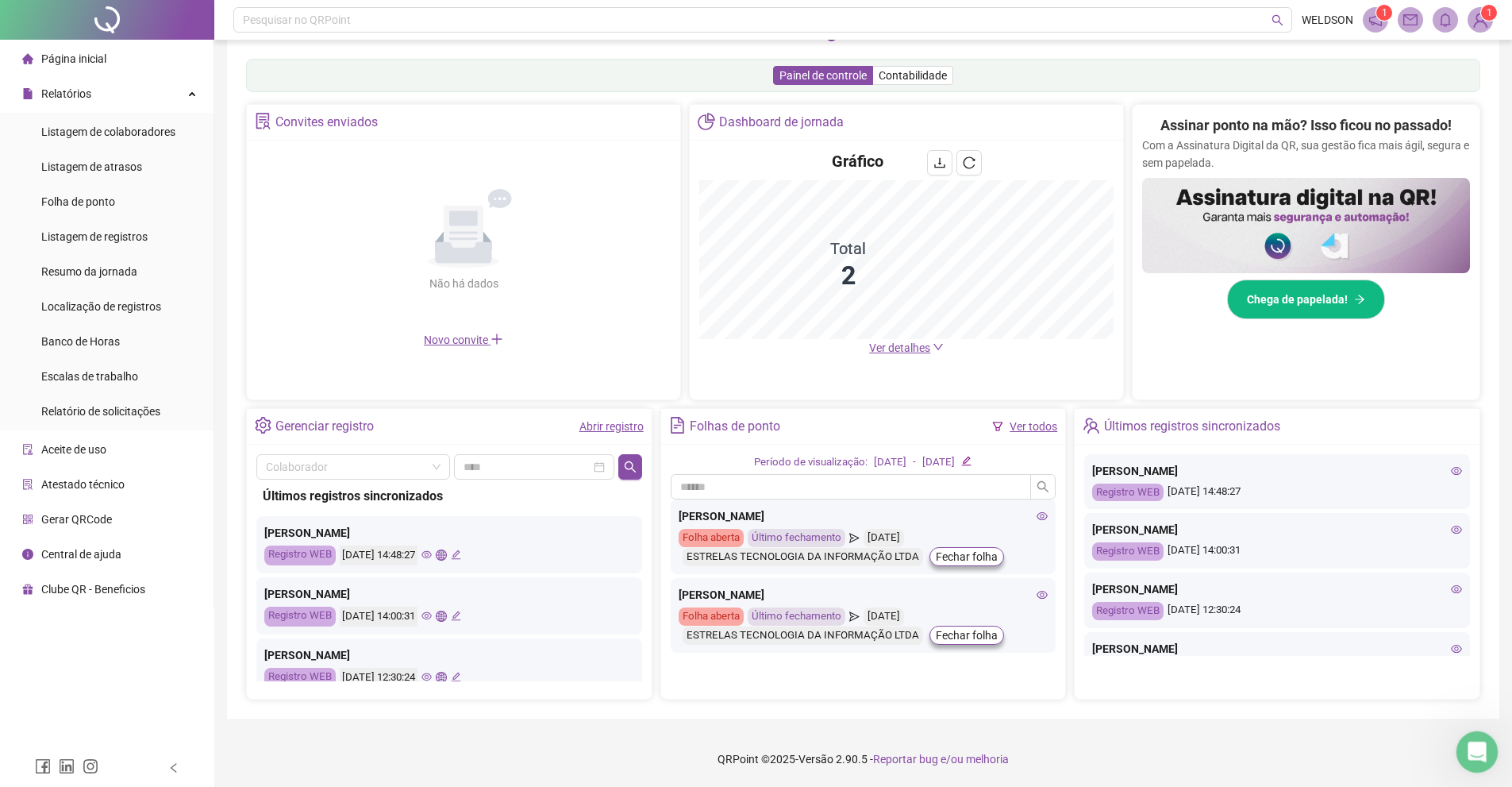
click html
click at [1466, 747] on icon "Abertura do Messenger da Intercom" at bounding box center [1474, 749] width 27 height 27
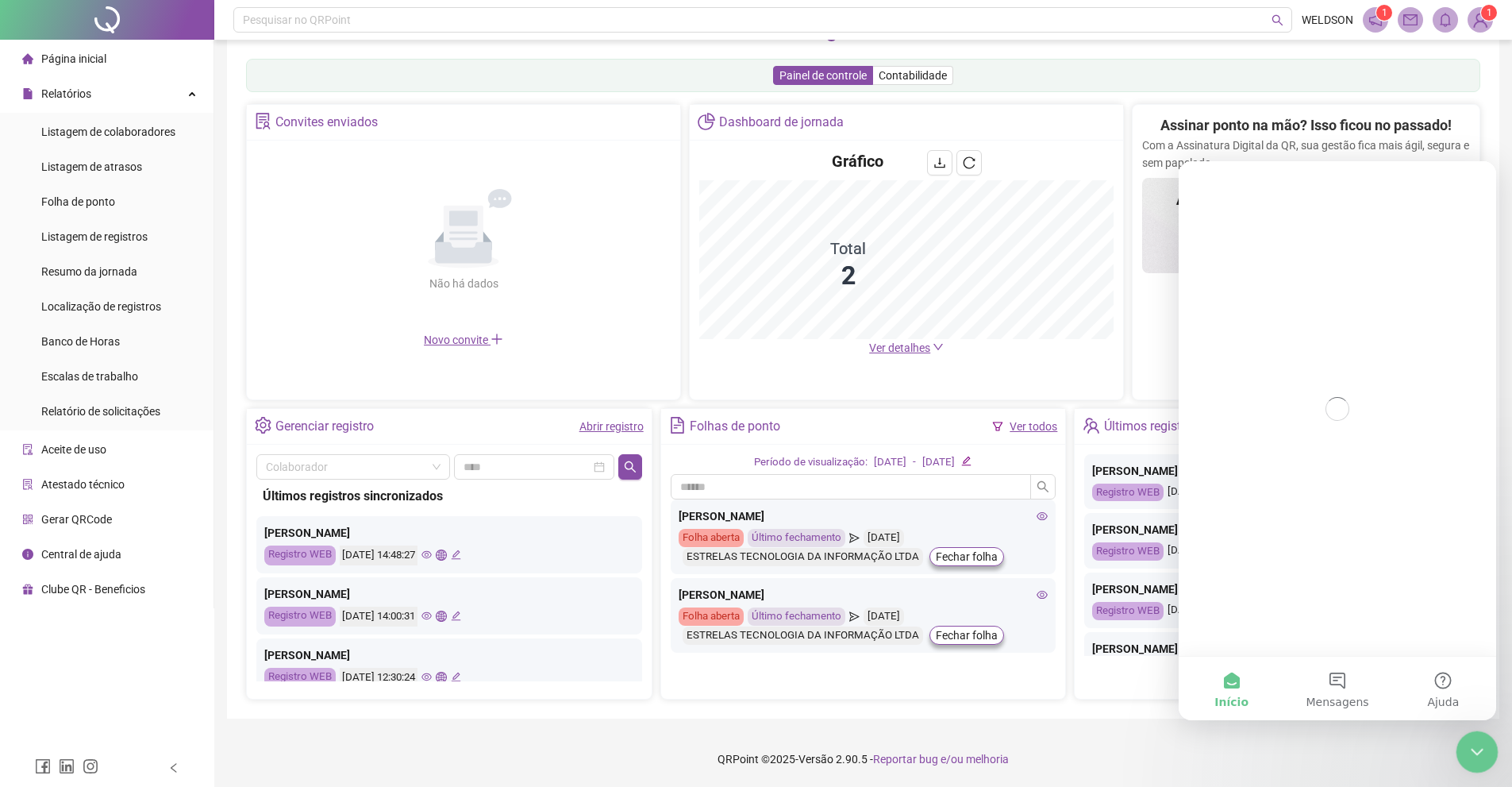
scroll to position [0, 0]
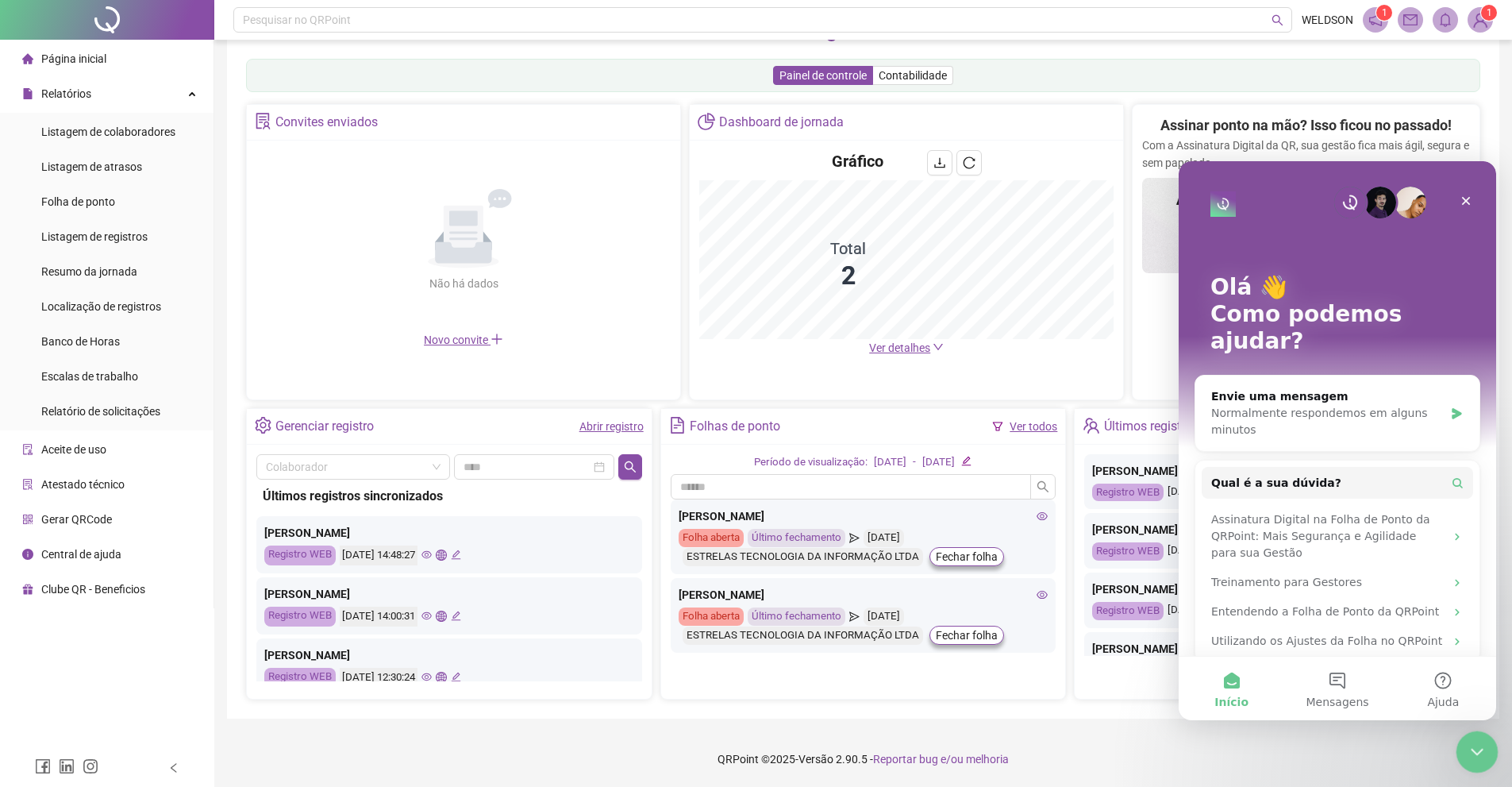
click at [1465, 731] on div "Encerramento do Messenger da Intercom" at bounding box center [1473, 748] width 38 height 38
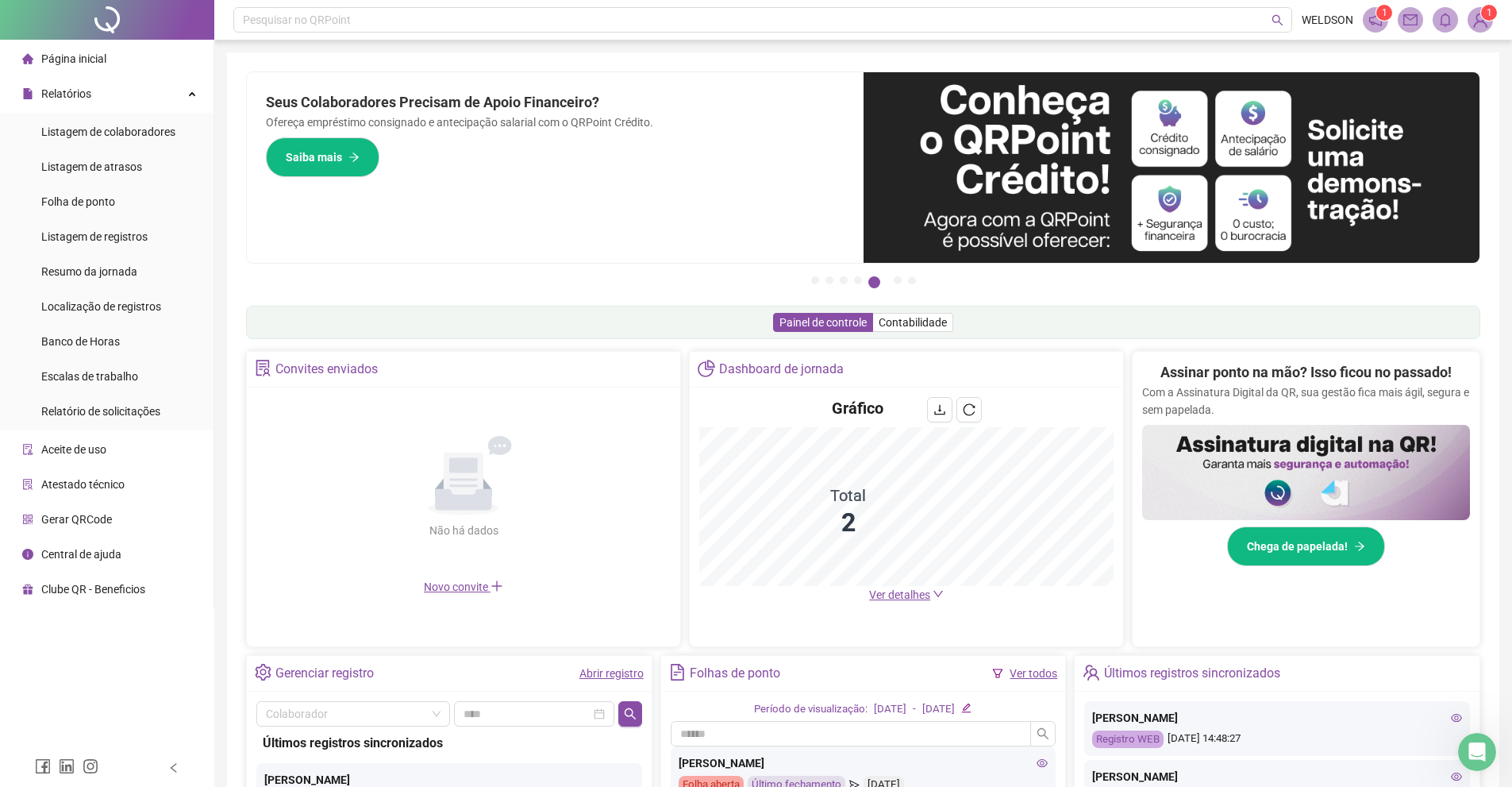
click at [1481, 28] on img at bounding box center [1480, 20] width 24 height 24
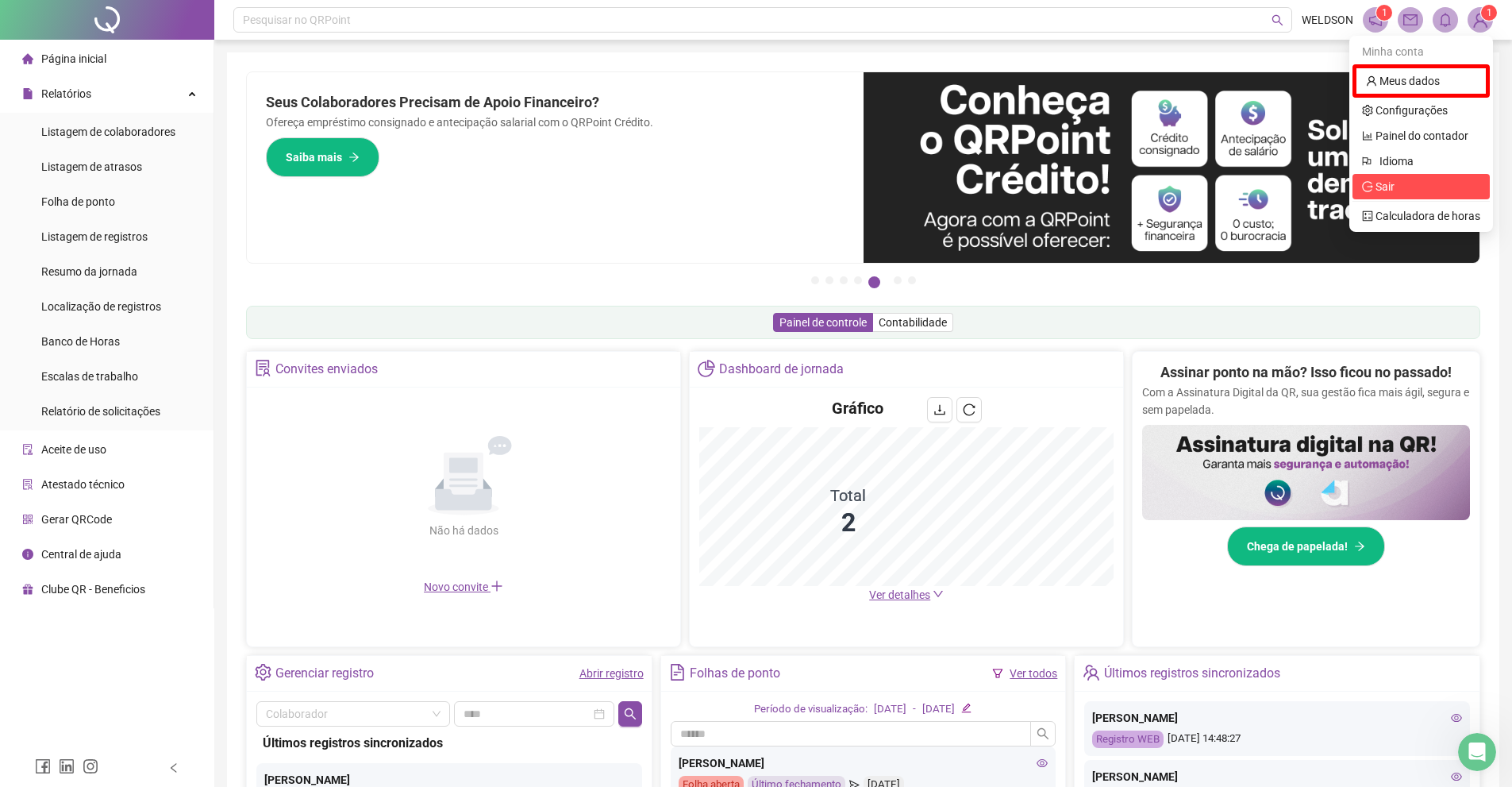
click at [1401, 191] on span "Sair" at bounding box center [1420, 186] width 118 height 17
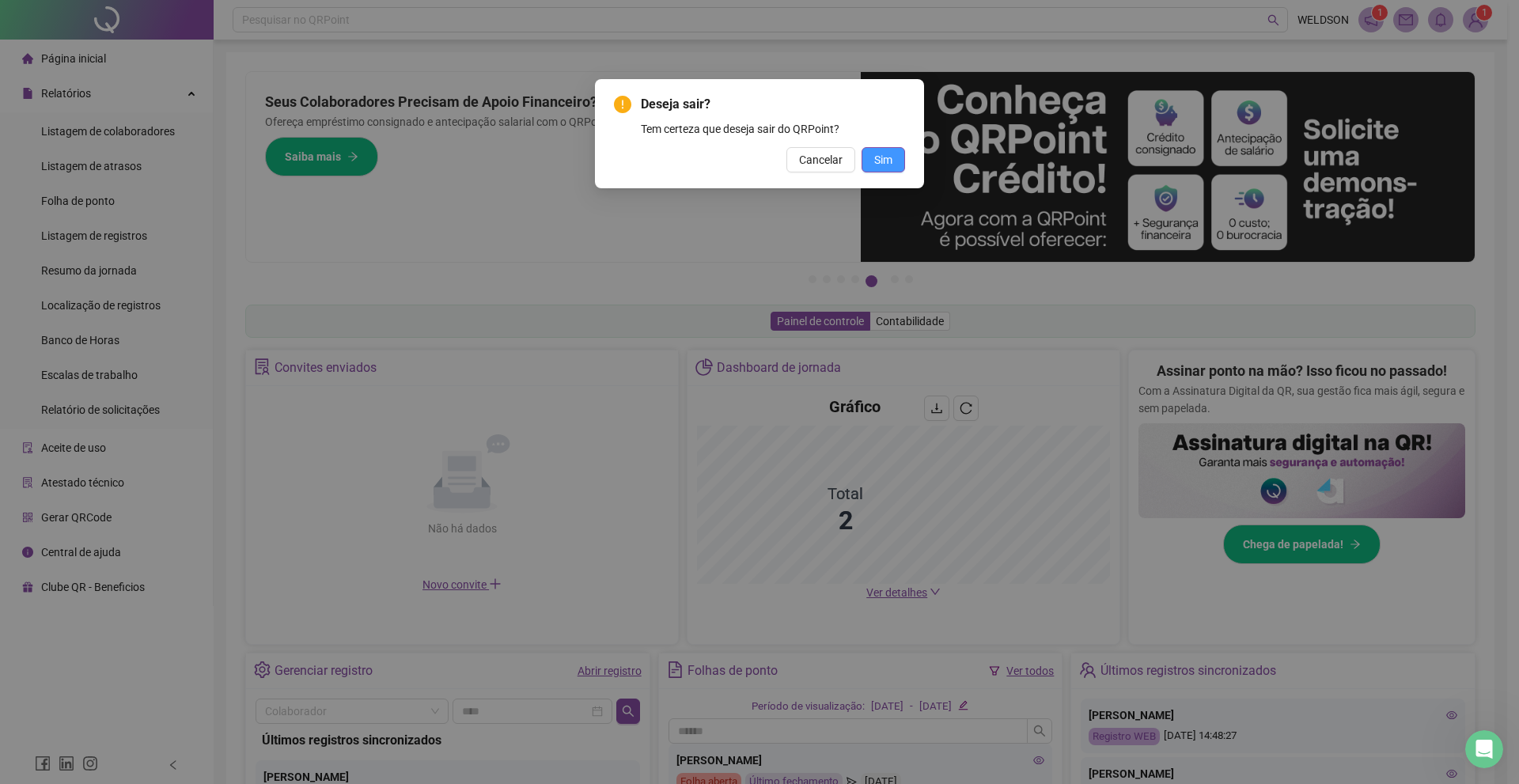
click at [880, 157] on span "Sim" at bounding box center [883, 159] width 18 height 17
